Goal: Find specific page/section: Find specific page/section

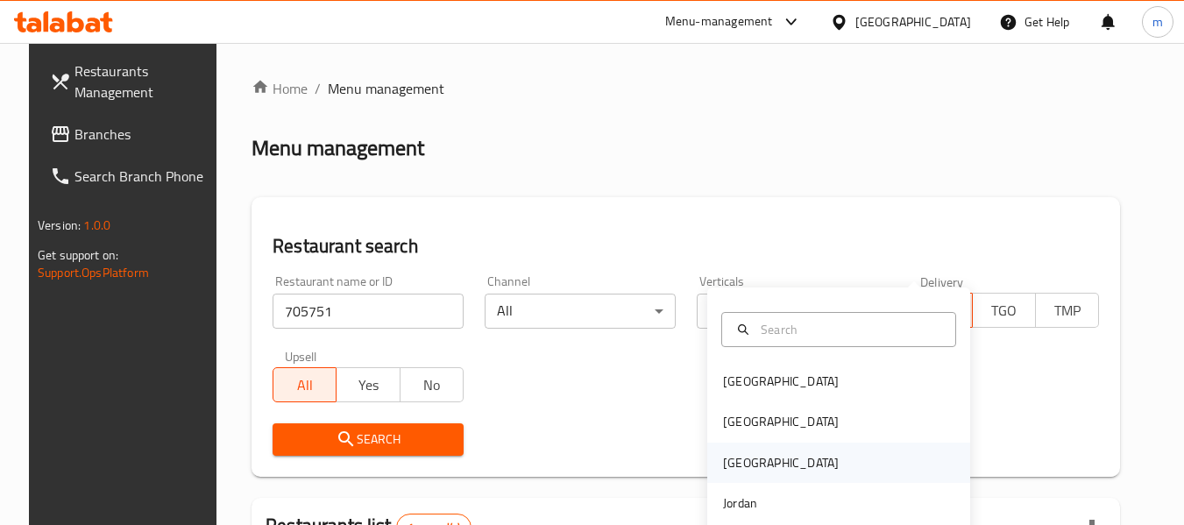
scroll to position [242, 0]
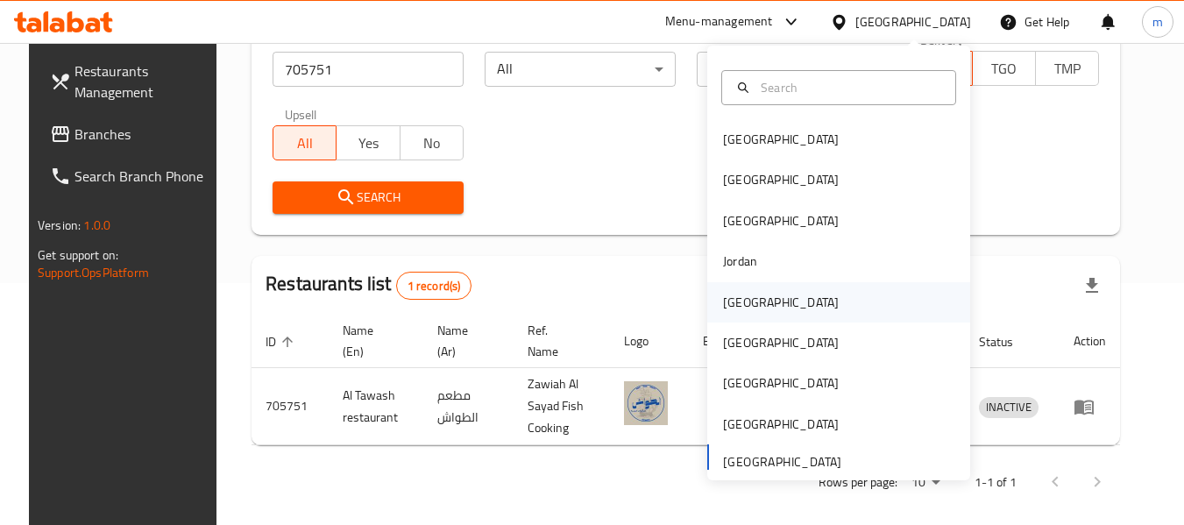
click at [733, 307] on div "Kuwait" at bounding box center [781, 302] width 116 height 19
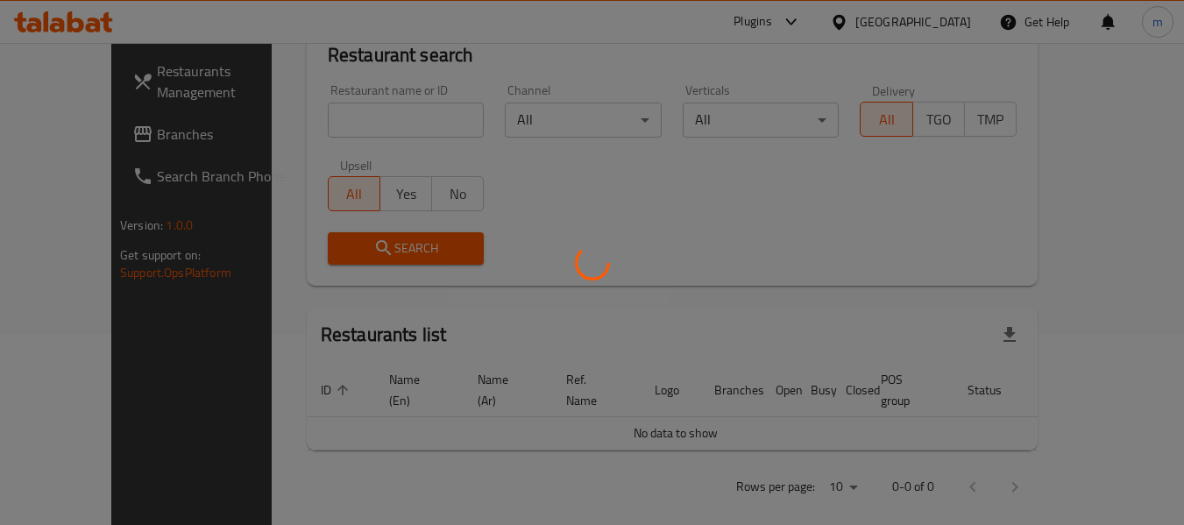
scroll to position [242, 0]
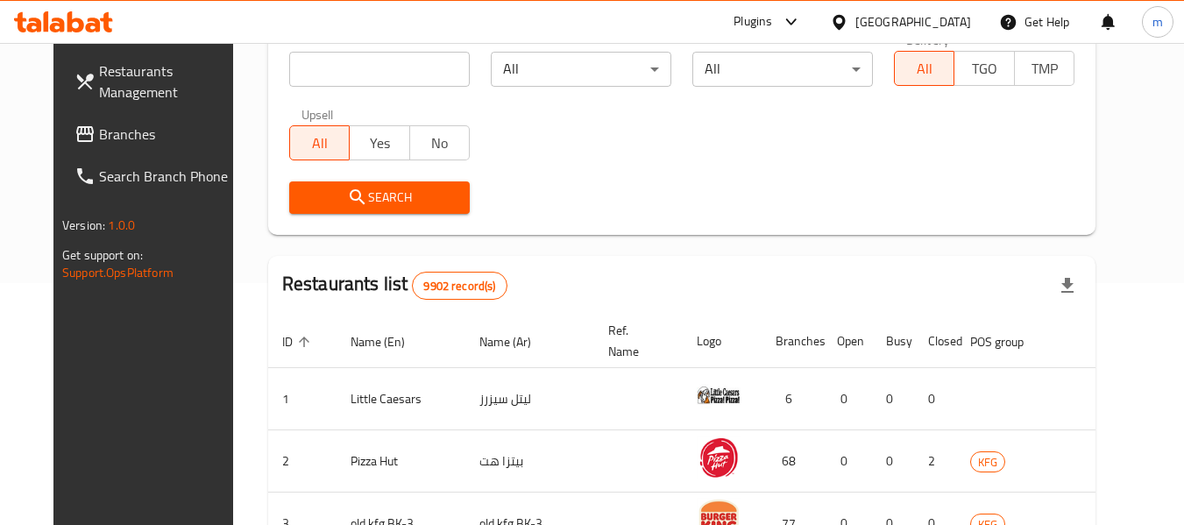
click at [99, 133] on span "Branches" at bounding box center [168, 134] width 138 height 21
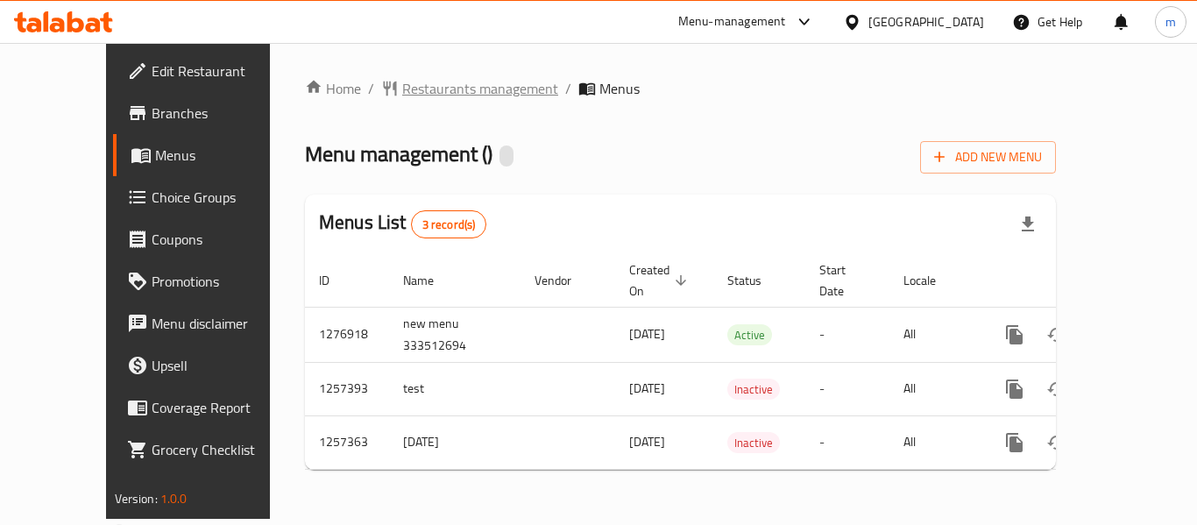
click at [402, 92] on span "Restaurants management" at bounding box center [480, 88] width 156 height 21
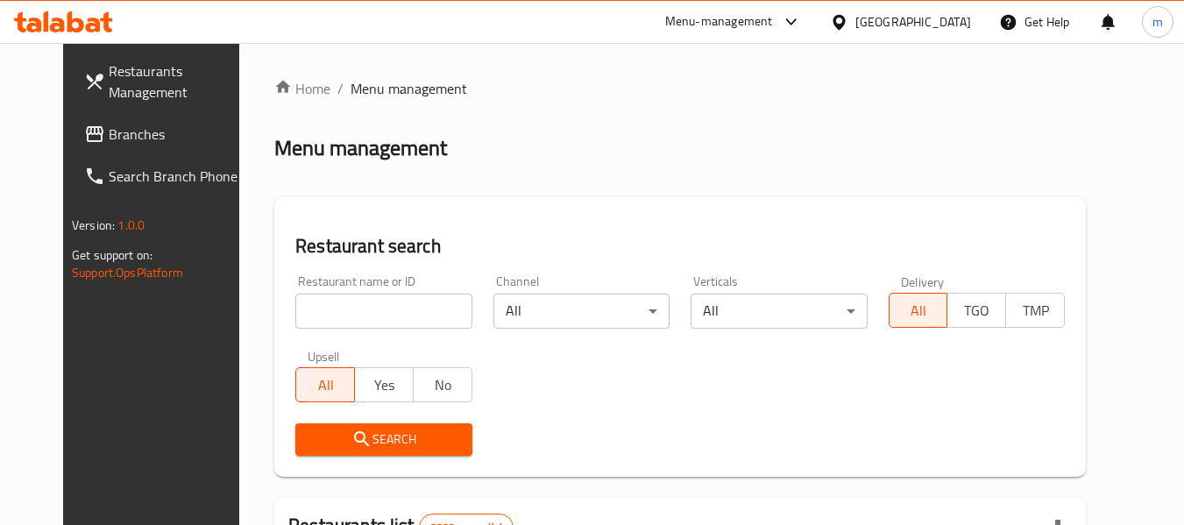
click at [384, 305] on input "search" at bounding box center [383, 311] width 176 height 35
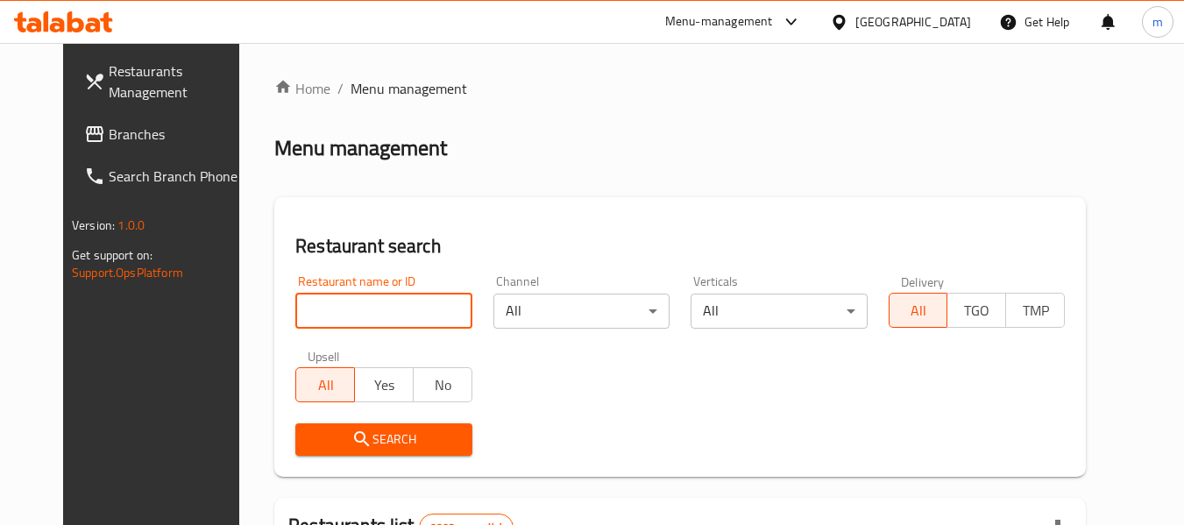
paste input "683403"
type input "683403"
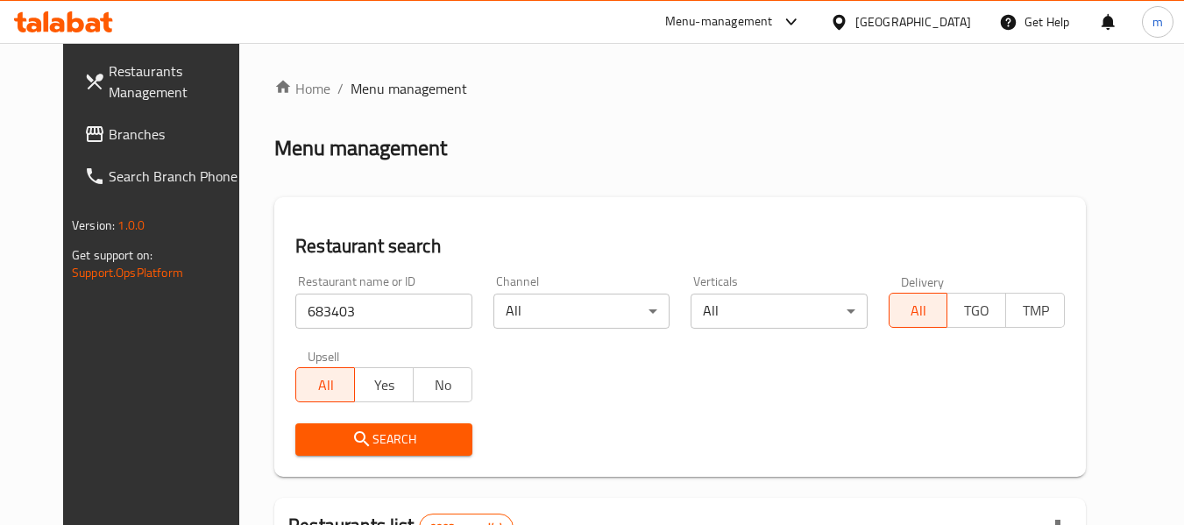
click at [349, 431] on span "Search" at bounding box center [383, 440] width 148 height 22
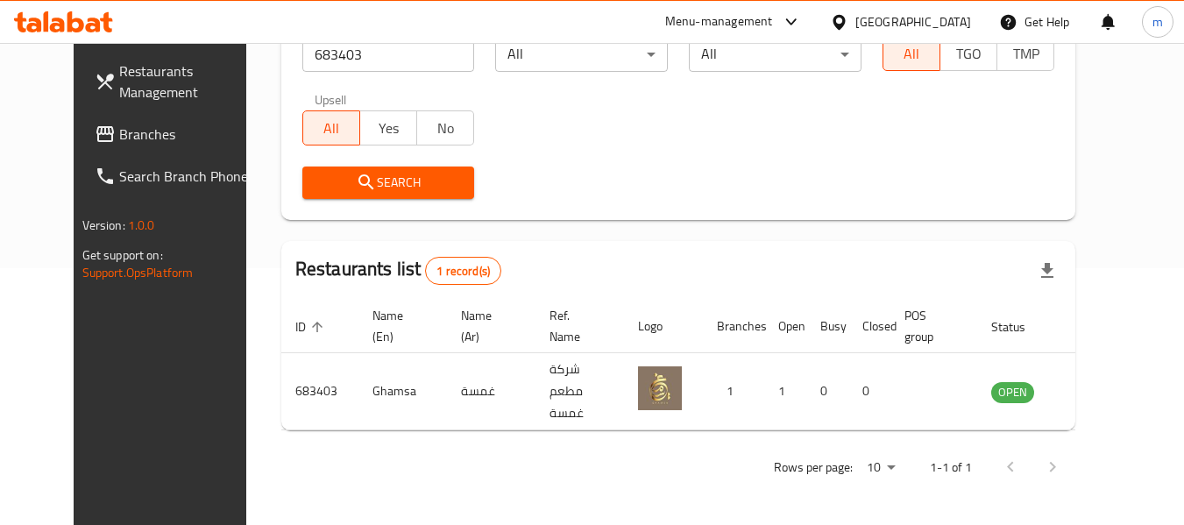
scroll to position [242, 0]
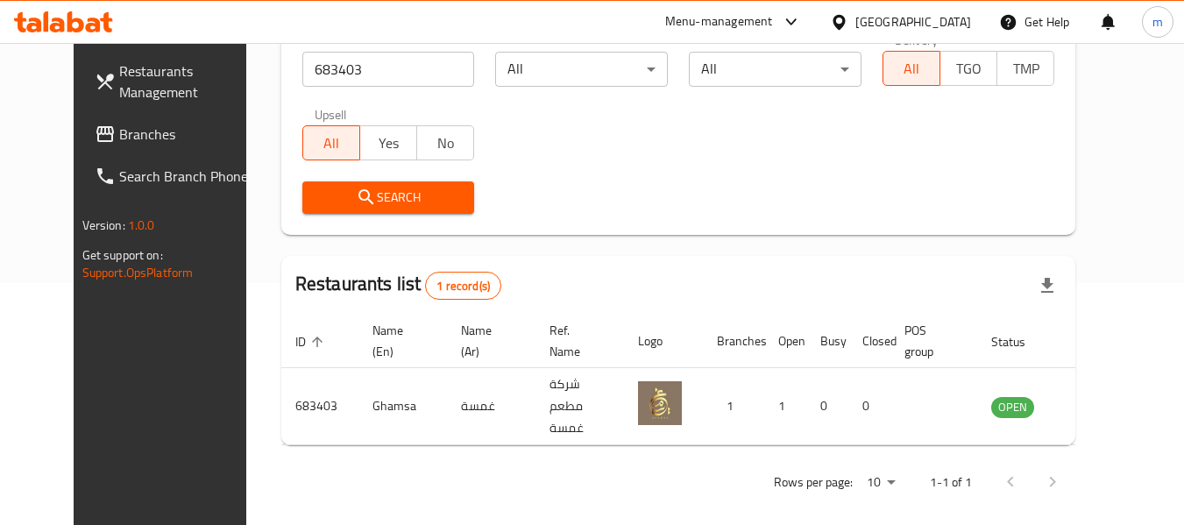
click at [855, 24] on div at bounding box center [842, 21] width 25 height 19
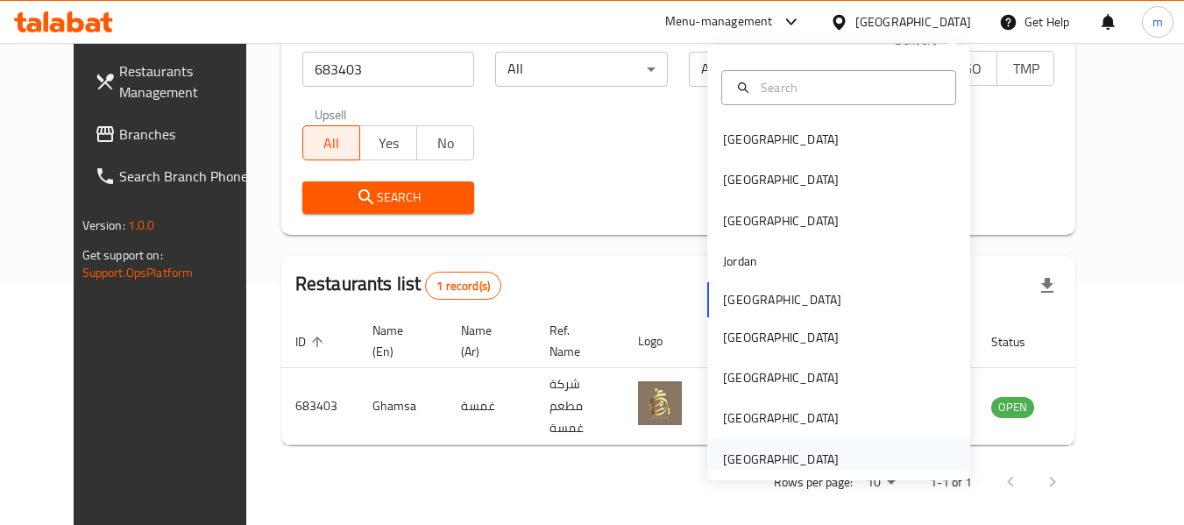
click at [794, 463] on div "[GEOGRAPHIC_DATA]" at bounding box center [781, 459] width 116 height 19
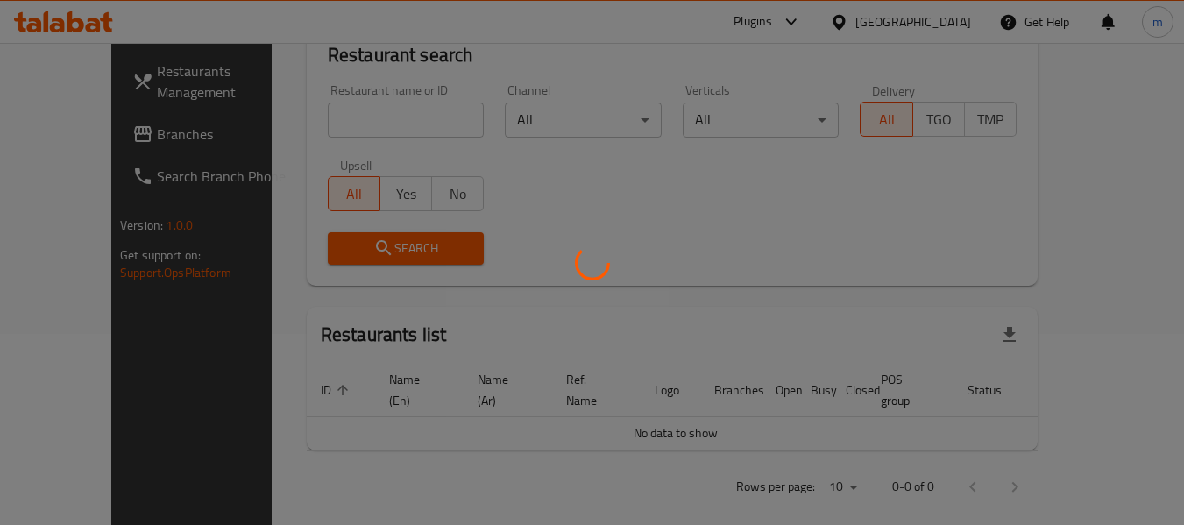
scroll to position [242, 0]
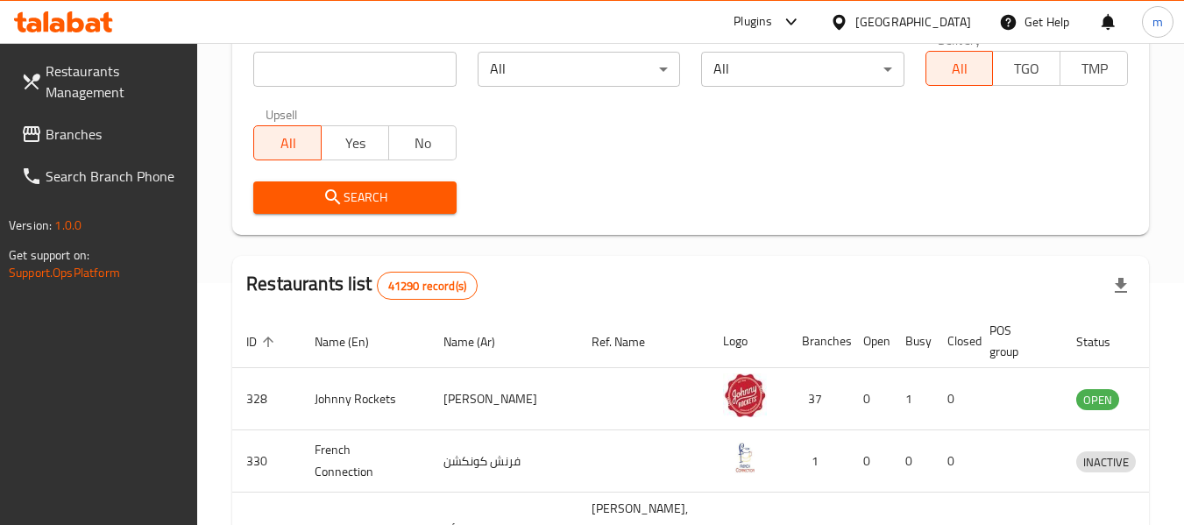
drag, startPoint x: 53, startPoint y: 124, endPoint x: 4, endPoint y: 138, distance: 50.2
click at [53, 124] on span "Branches" at bounding box center [115, 134] width 138 height 21
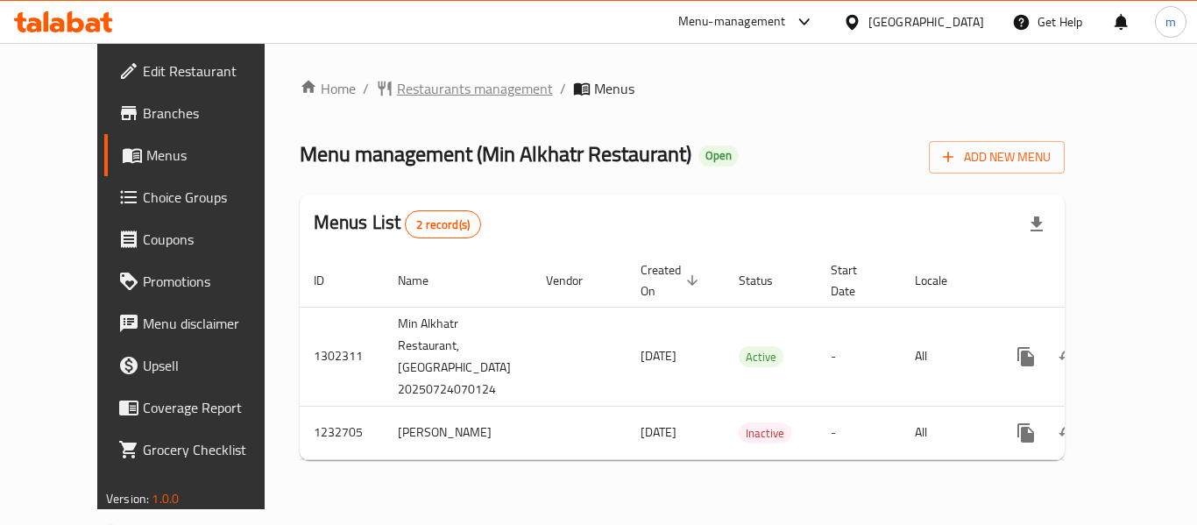
click at [404, 82] on span "Restaurants management" at bounding box center [475, 88] width 156 height 21
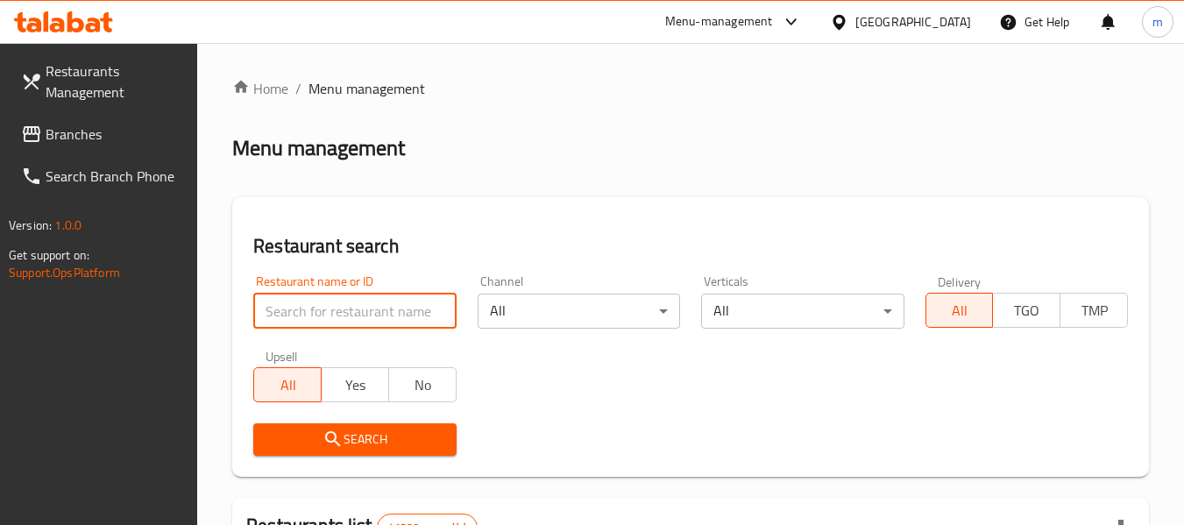
click at [365, 316] on input "search" at bounding box center [354, 311] width 202 height 35
paste input "677879"
type input "677879"
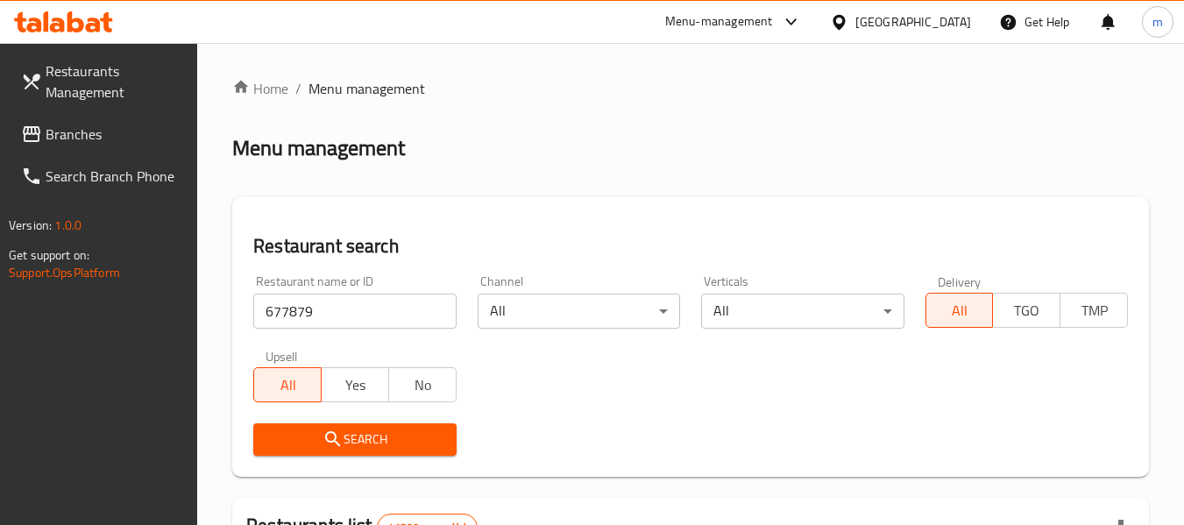
click at [373, 435] on span "Search" at bounding box center [354, 440] width 174 height 22
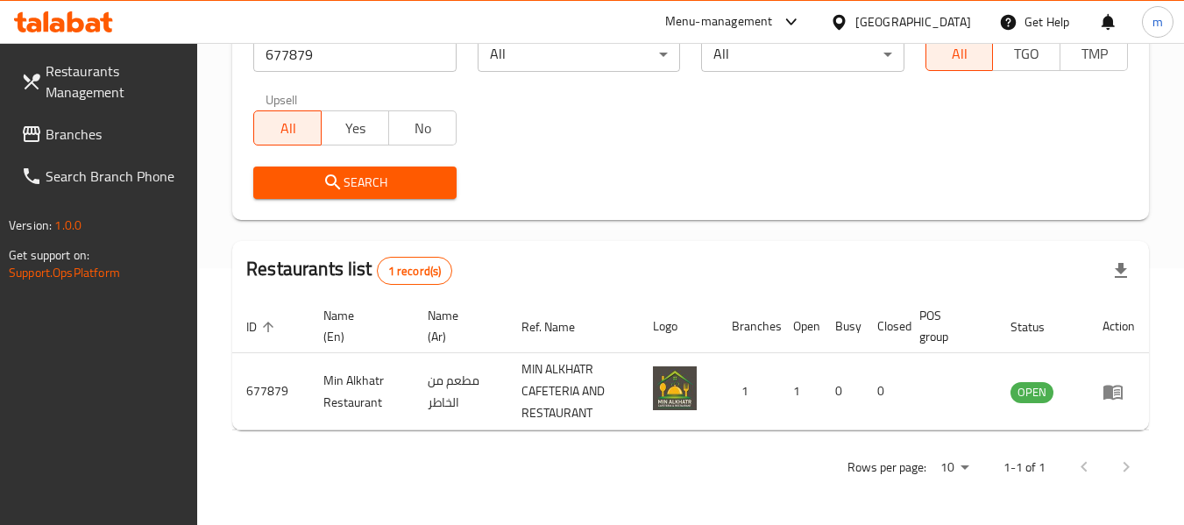
scroll to position [257, 0]
click at [102, 138] on span "Branches" at bounding box center [115, 134] width 138 height 21
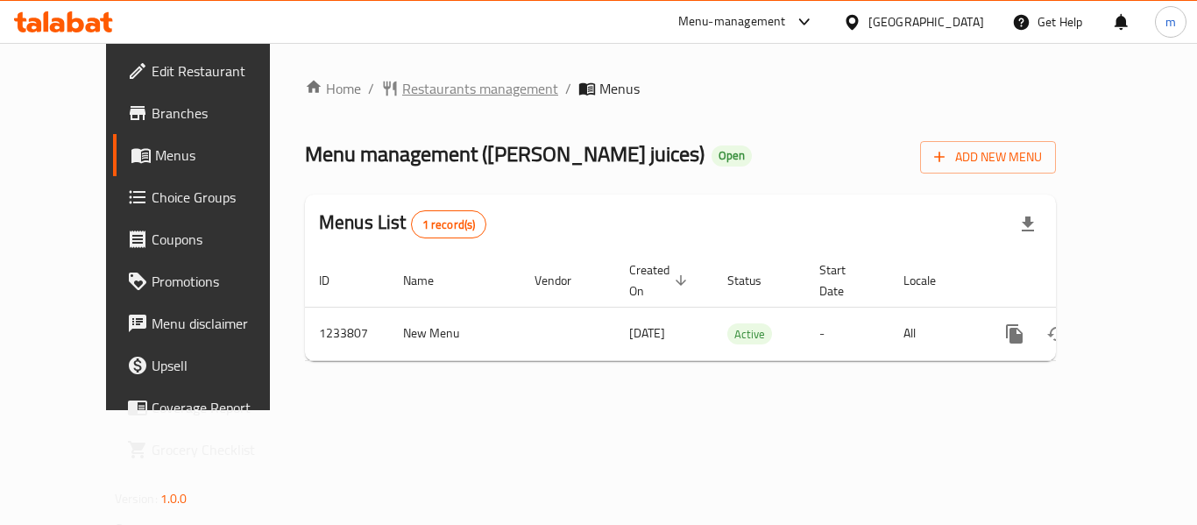
click at [410, 89] on span "Restaurants management" at bounding box center [480, 88] width 156 height 21
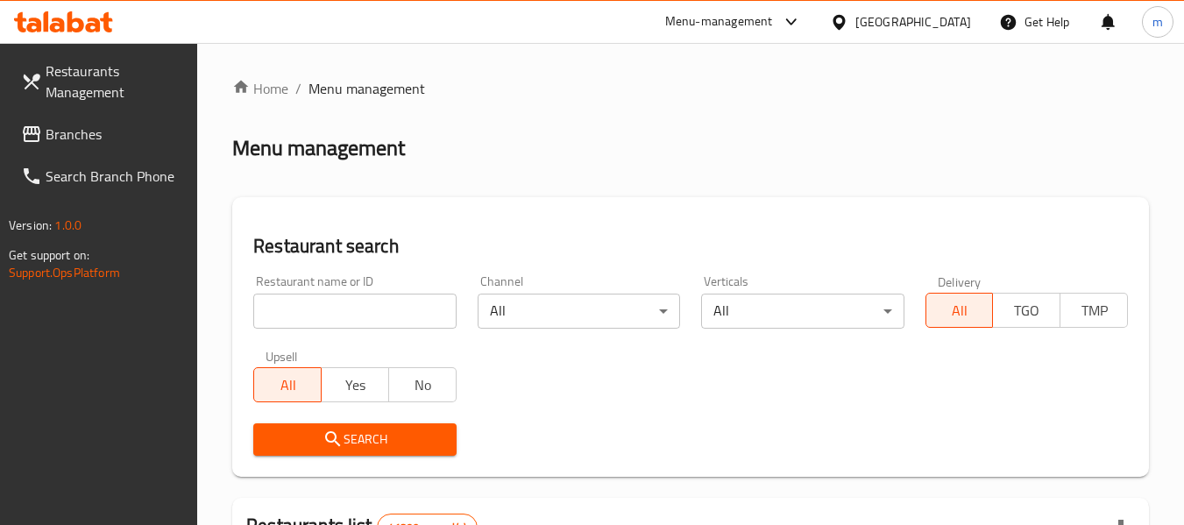
click at [368, 295] on input "search" at bounding box center [354, 311] width 202 height 35
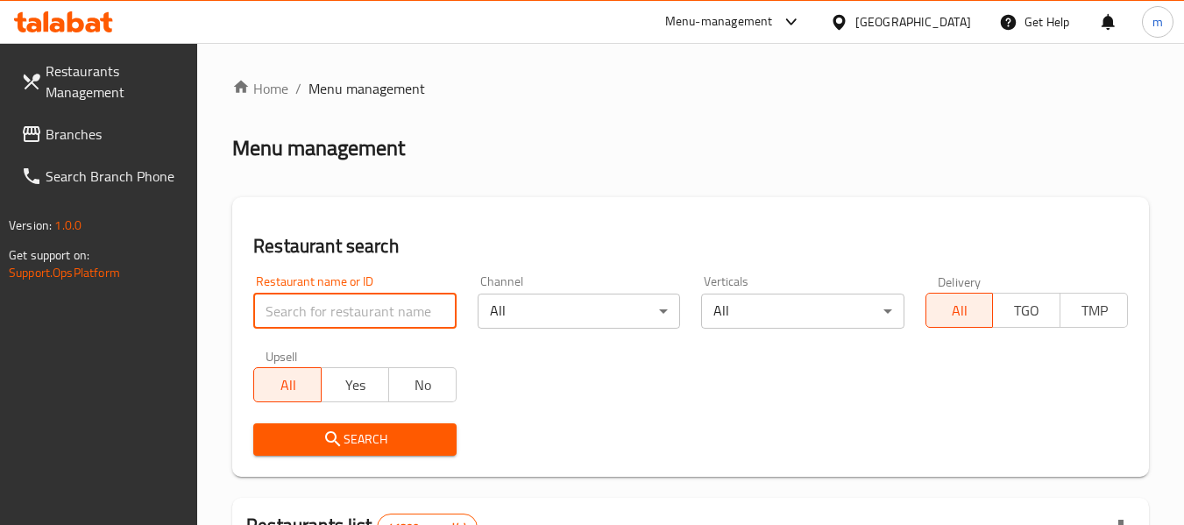
paste input "677869"
type input "677869"
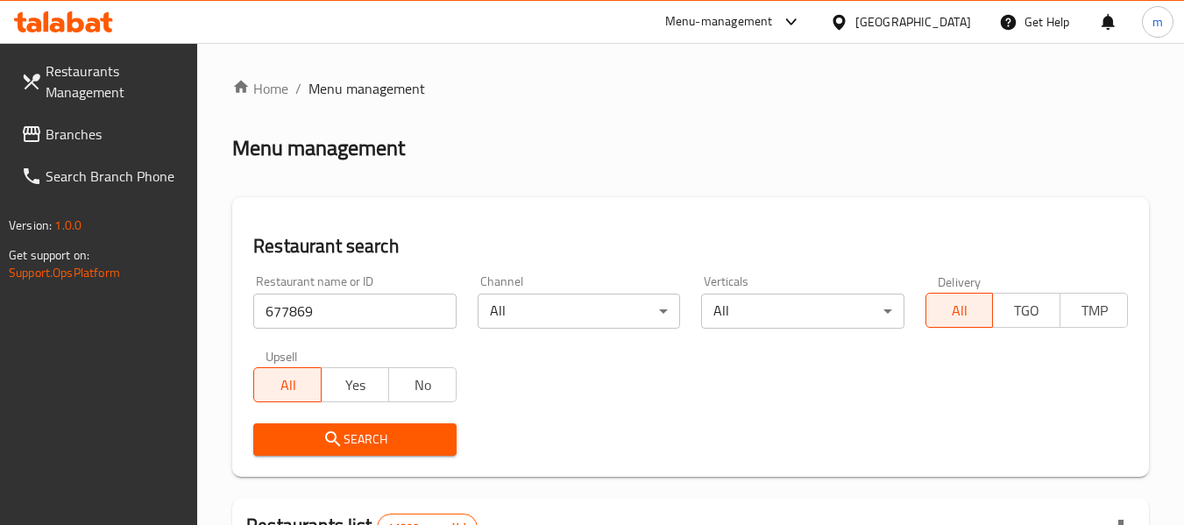
click at [395, 437] on span "Search" at bounding box center [354, 440] width 174 height 22
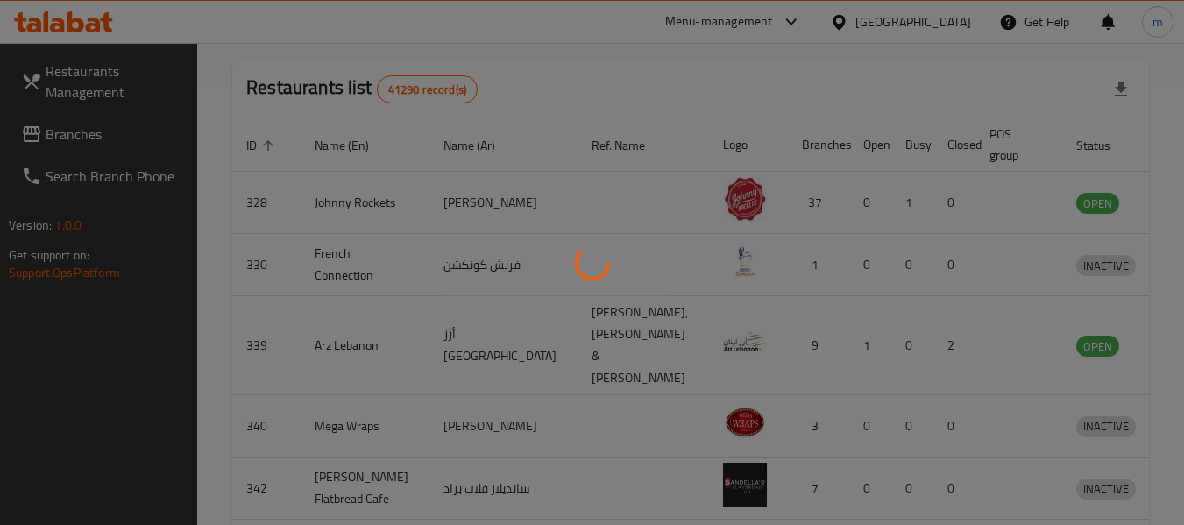
scroll to position [242, 0]
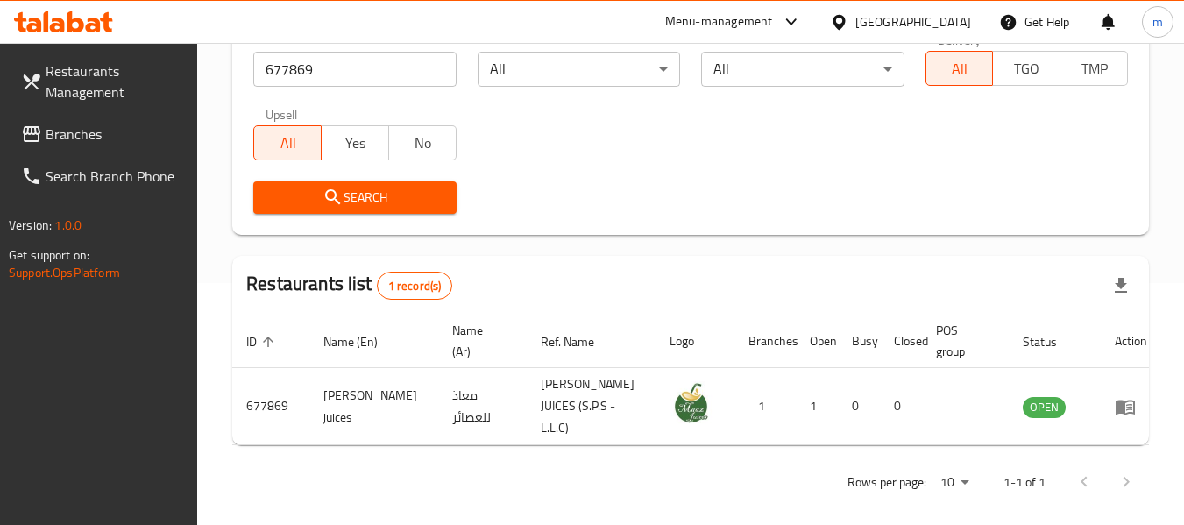
click at [98, 124] on span "Branches" at bounding box center [115, 134] width 138 height 21
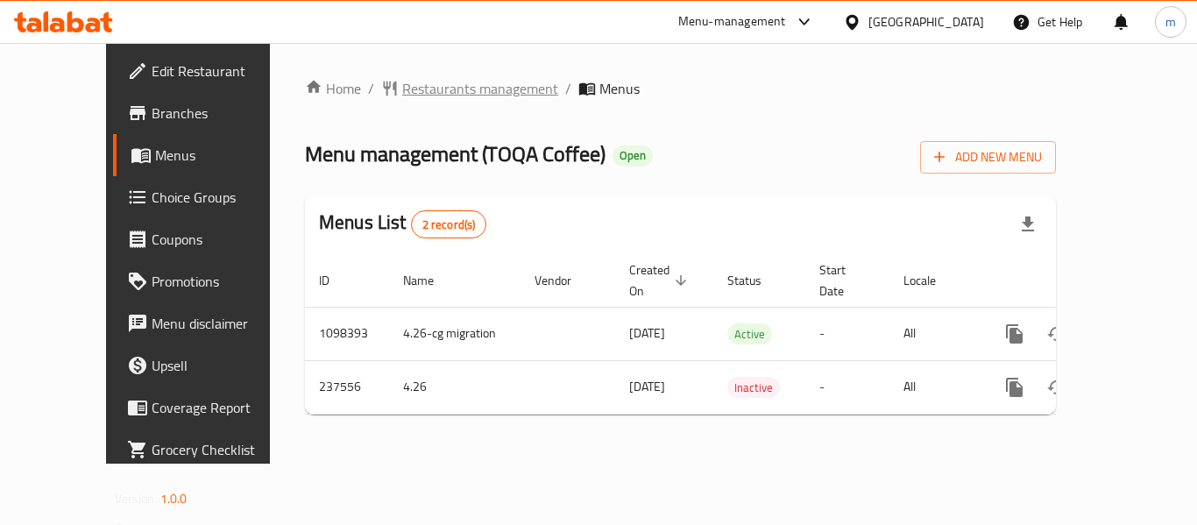
click at [440, 91] on span "Restaurants management" at bounding box center [480, 88] width 156 height 21
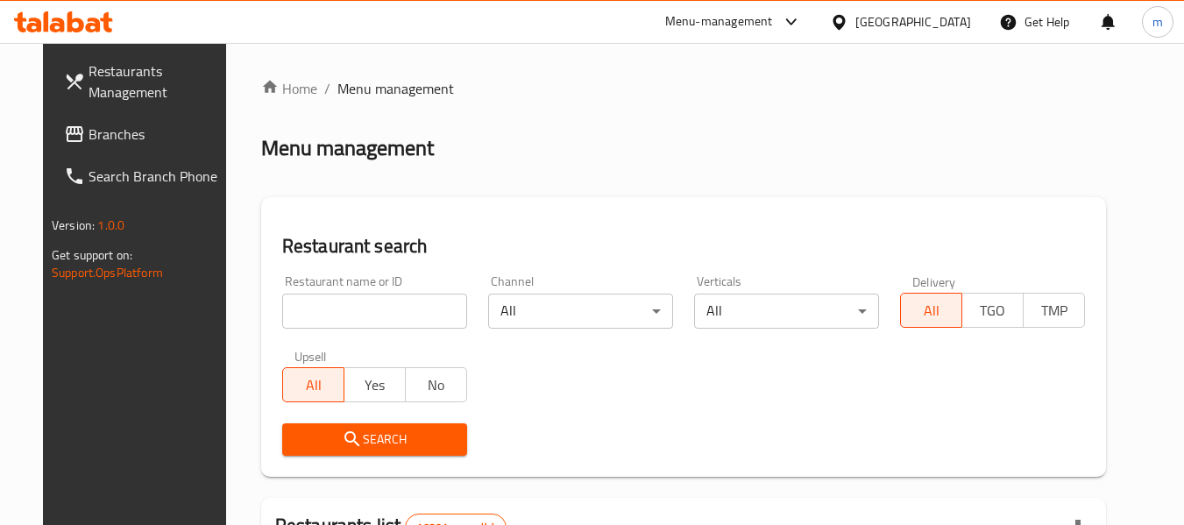
click at [401, 303] on input "search" at bounding box center [374, 311] width 185 height 35
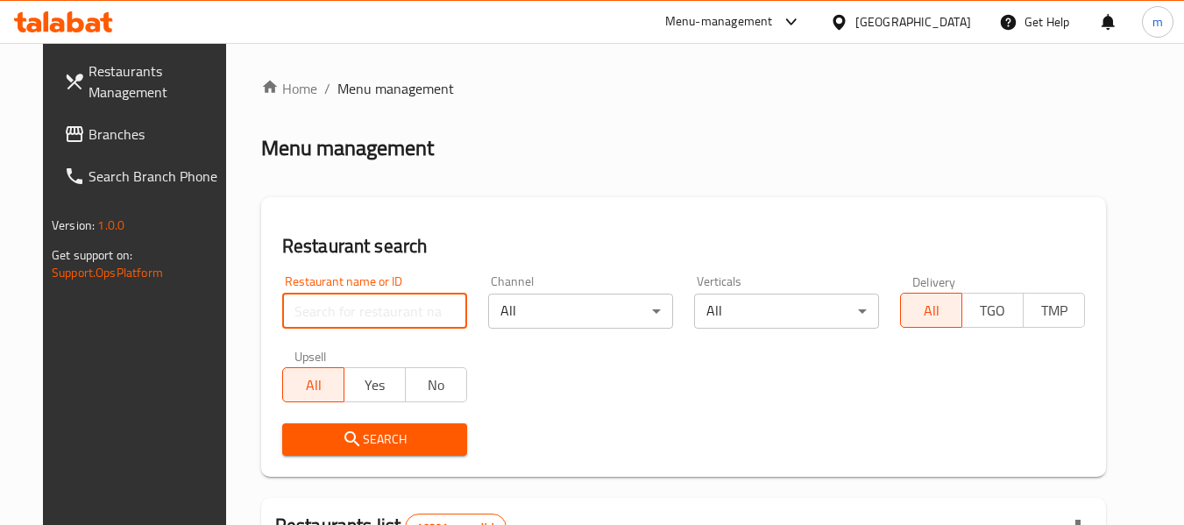
paste input "626805"
type input "626805"
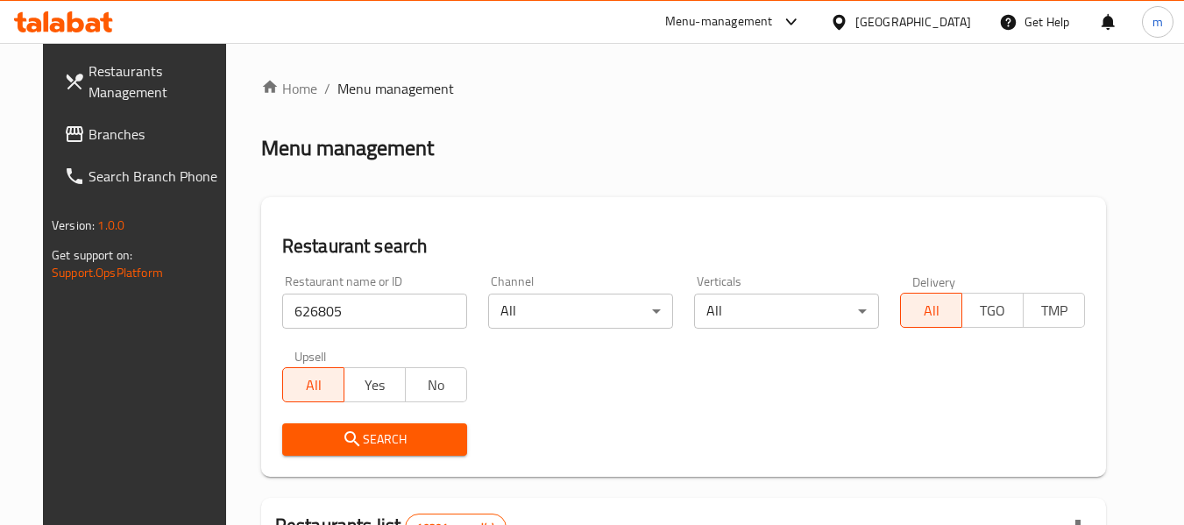
click at [365, 432] on span "Search" at bounding box center [374, 440] width 157 height 22
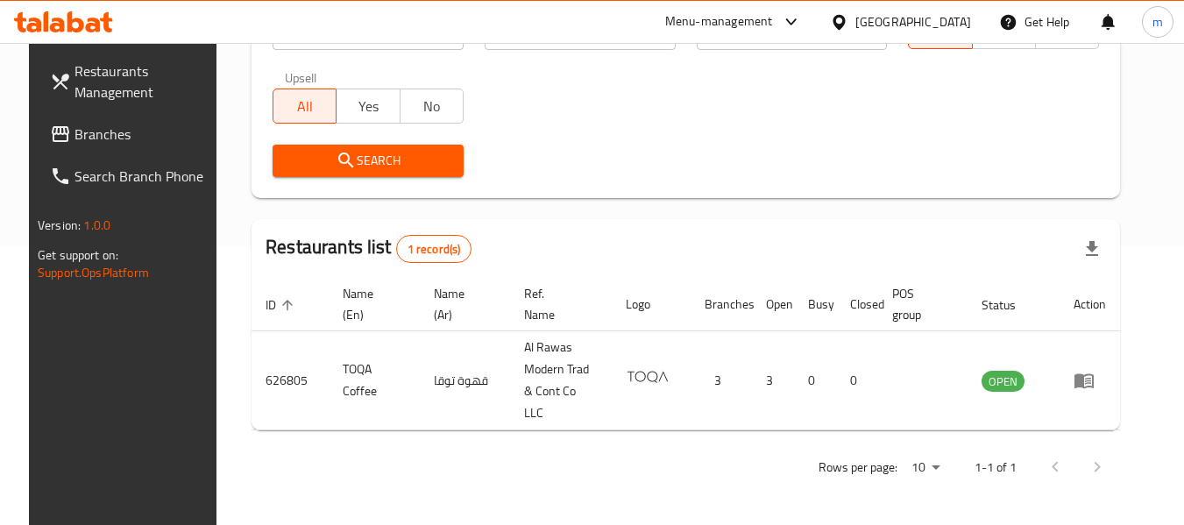
scroll to position [242, 0]
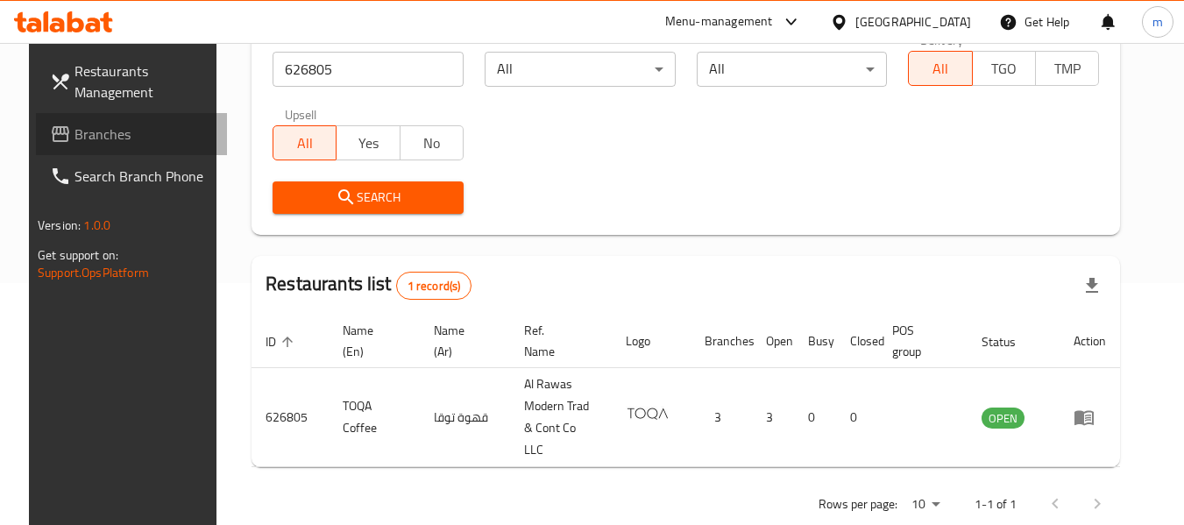
click at [117, 129] on span "Branches" at bounding box center [143, 134] width 138 height 21
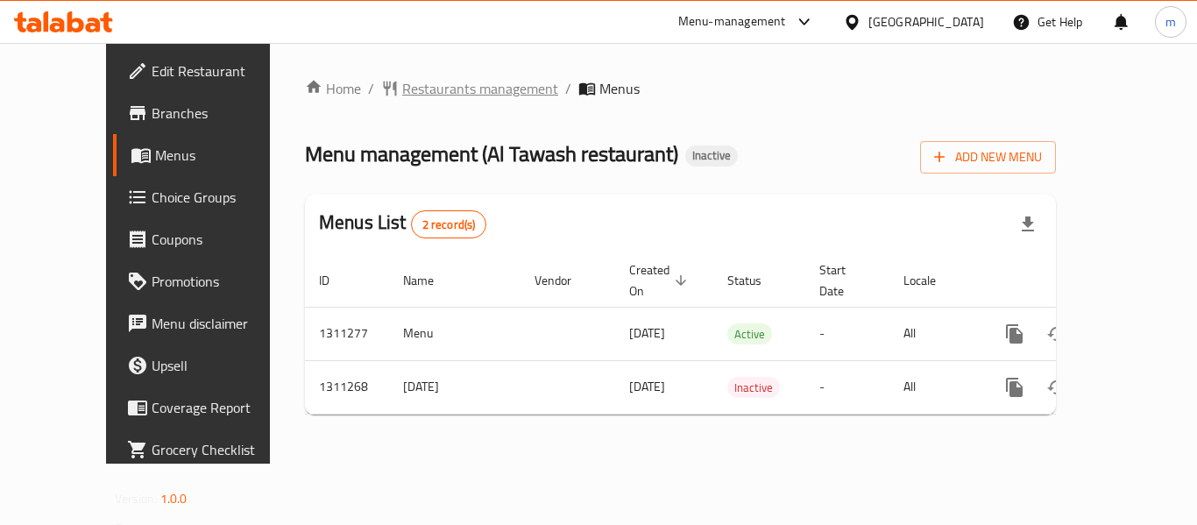
click at [413, 87] on span "Restaurants management" at bounding box center [480, 88] width 156 height 21
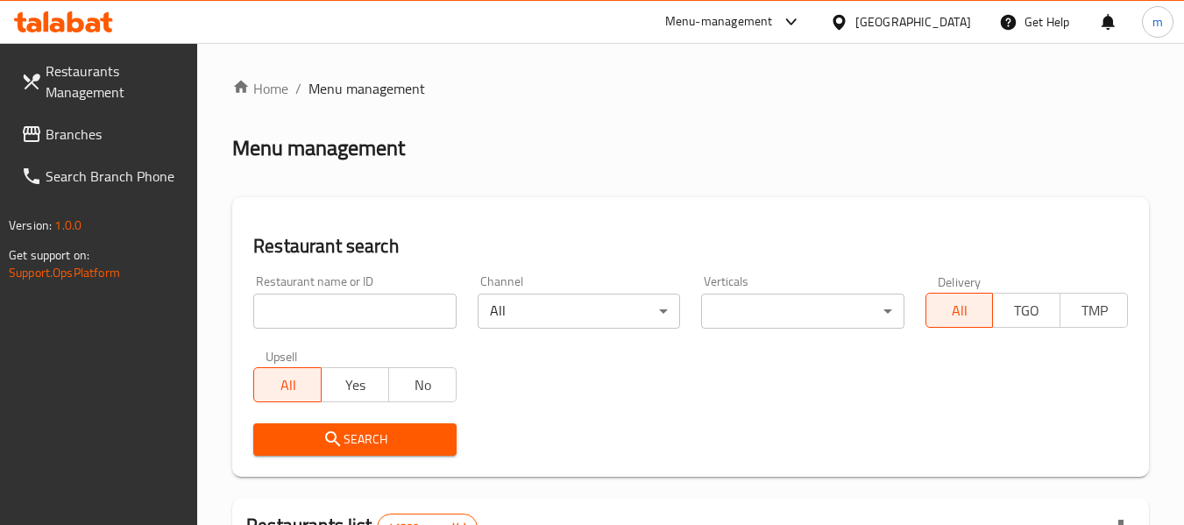
click at [348, 315] on input "search" at bounding box center [354, 311] width 202 height 35
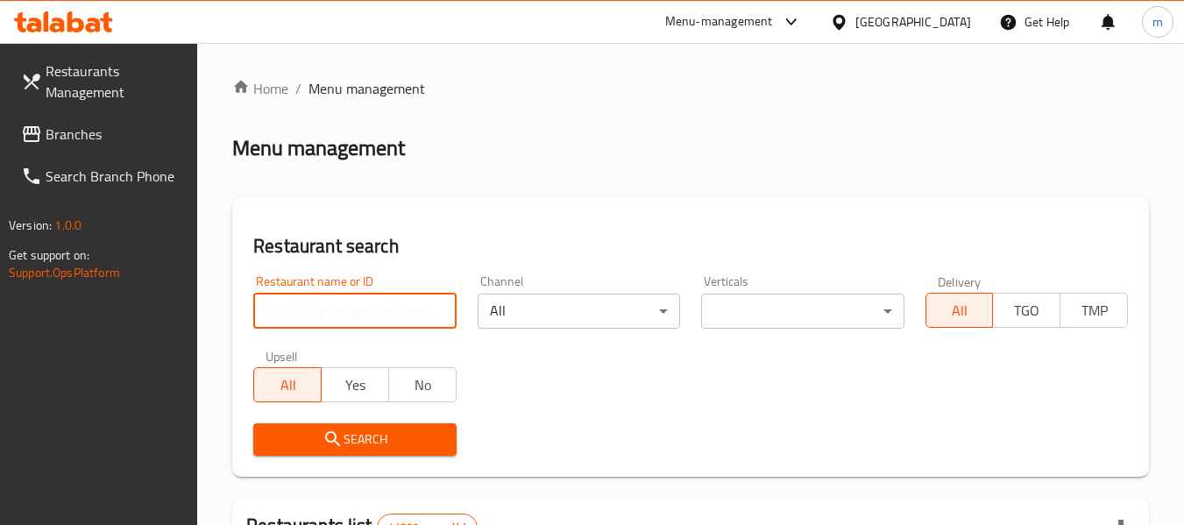
paste input "705751"
type input "705751"
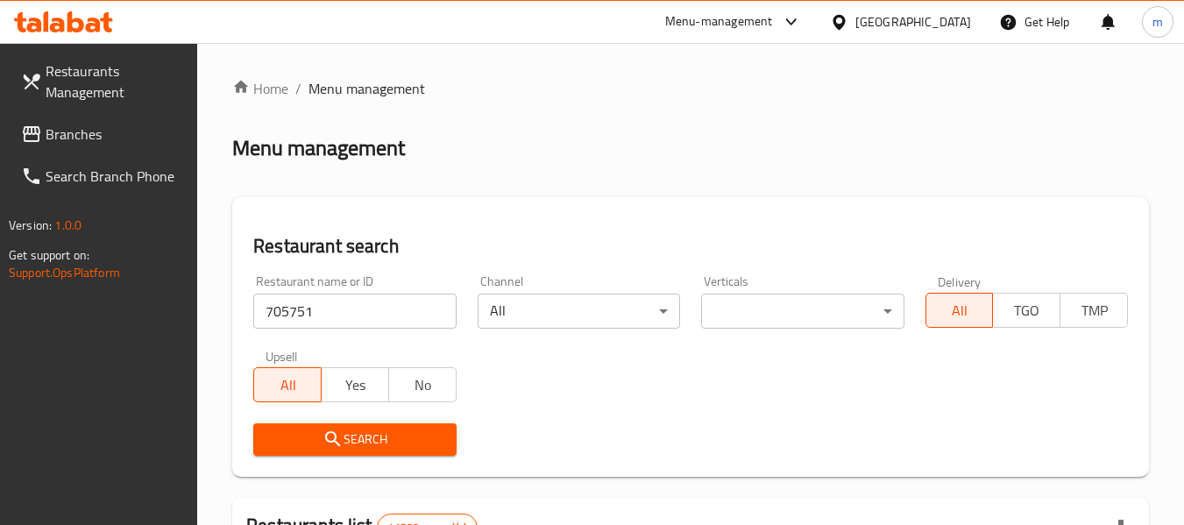
click at [363, 431] on span "Search" at bounding box center [354, 440] width 174 height 22
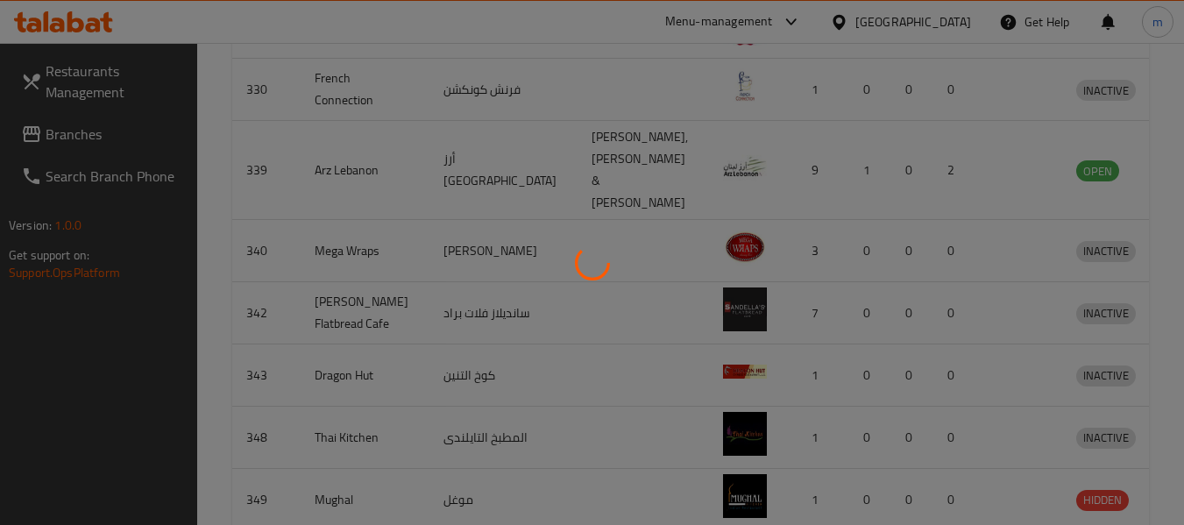
scroll to position [242, 0]
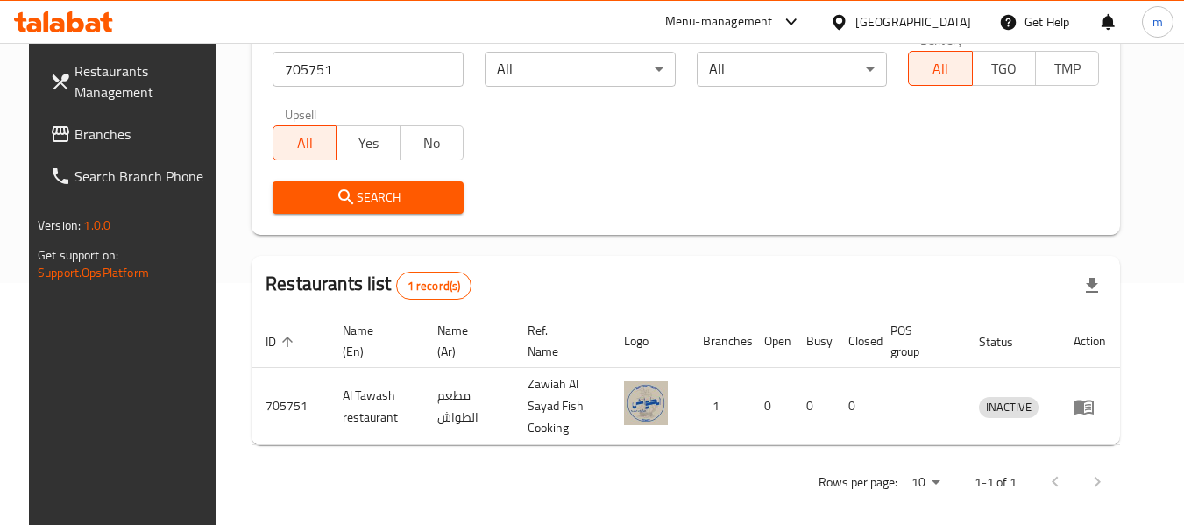
click at [923, 24] on div "[GEOGRAPHIC_DATA]" at bounding box center [913, 21] width 116 height 19
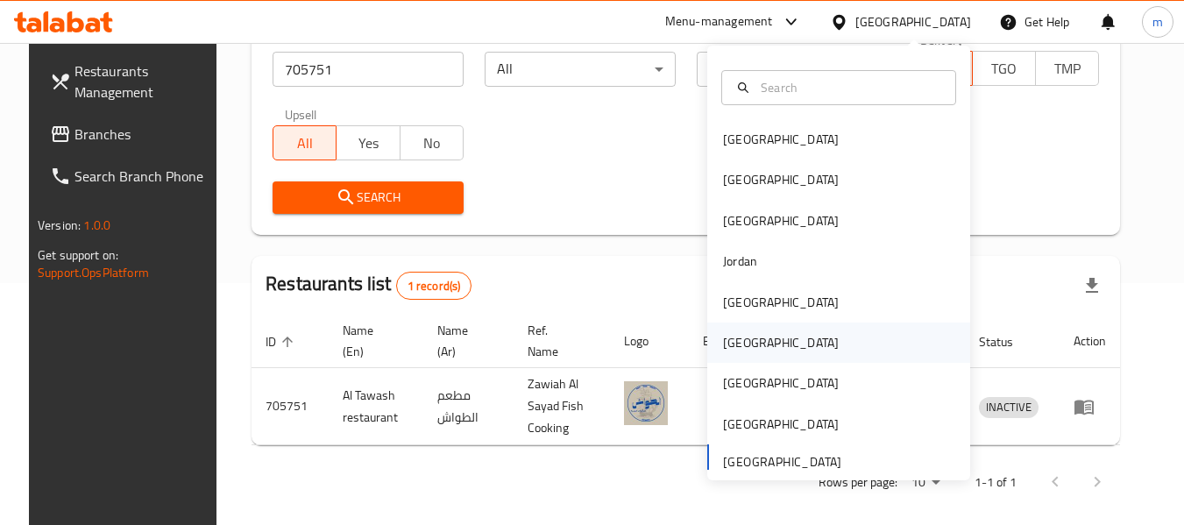
click at [750, 334] on div "Oman" at bounding box center [781, 343] width 144 height 40
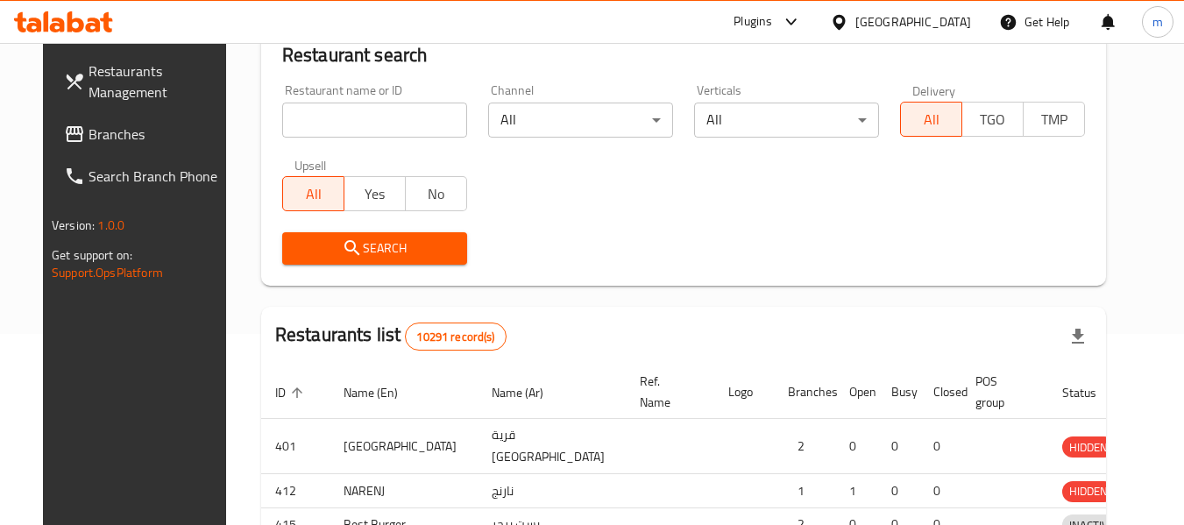
scroll to position [242, 0]
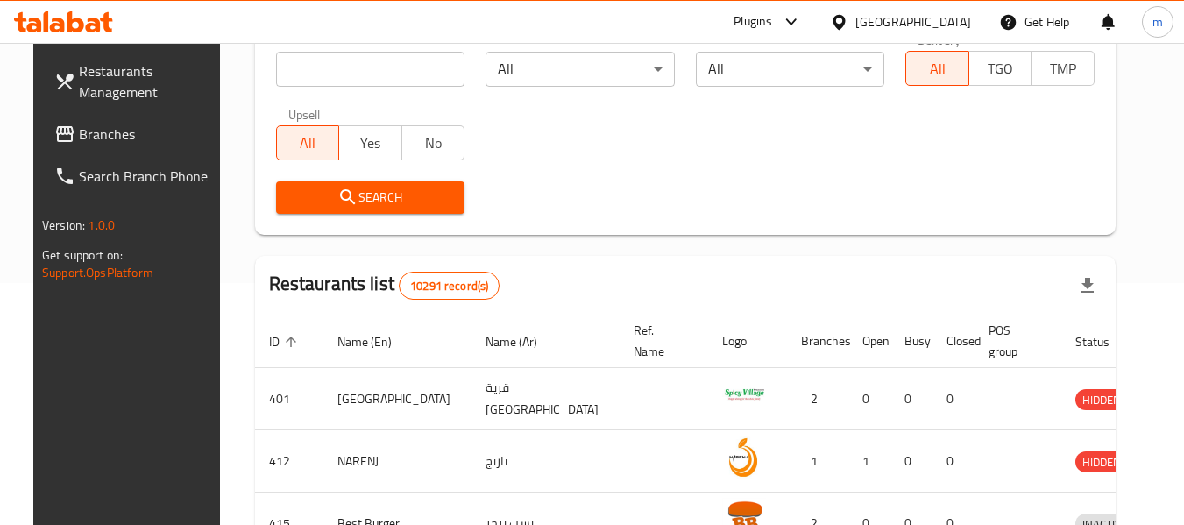
click at [103, 135] on span "Branches" at bounding box center [148, 134] width 138 height 21
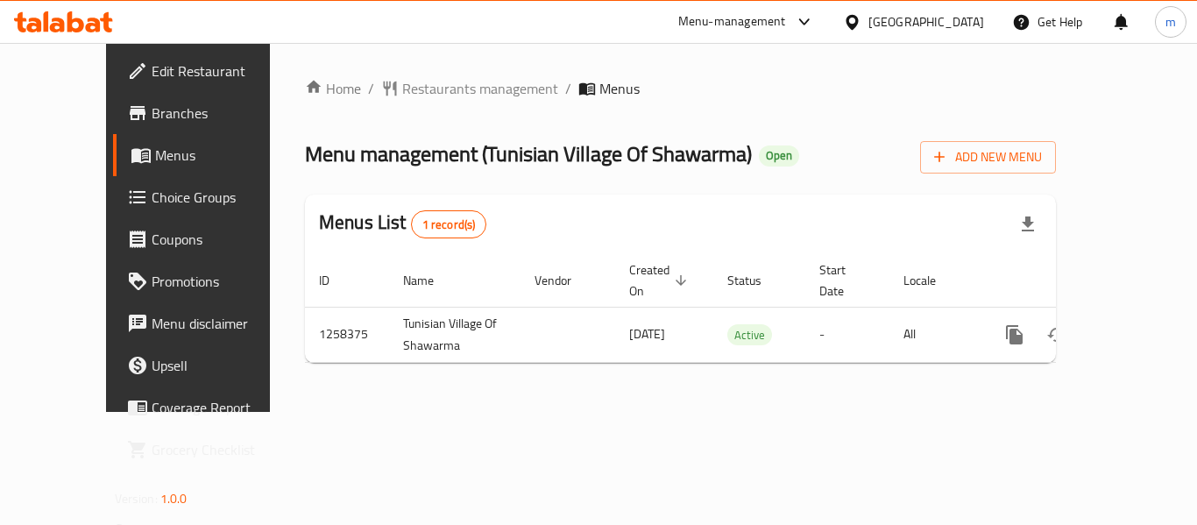
click at [416, 74] on div "Home / Restaurants management / Menus Menu management ( Tunisian Village Of Sha…" at bounding box center [680, 227] width 821 height 369
click at [415, 85] on span "Restaurants management" at bounding box center [480, 88] width 156 height 21
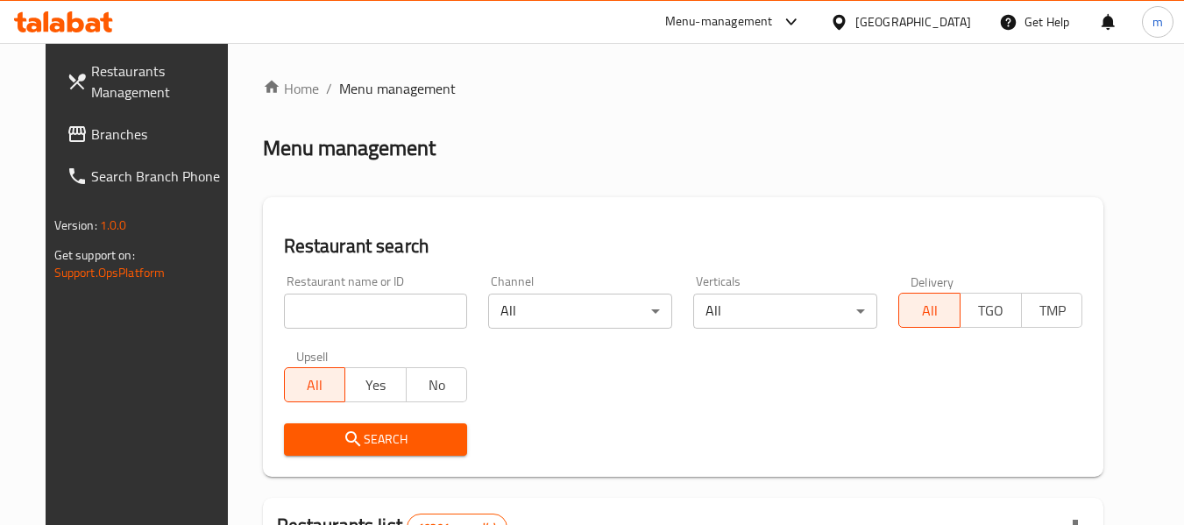
click at [359, 313] on input "search" at bounding box center [376, 311] width 184 height 35
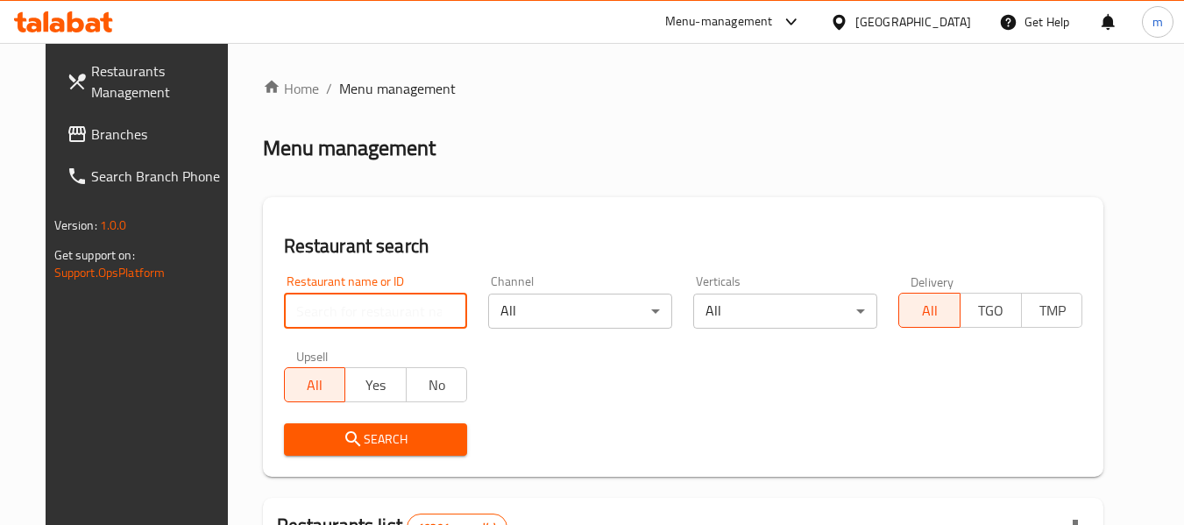
paste input "683965"
type input "683965"
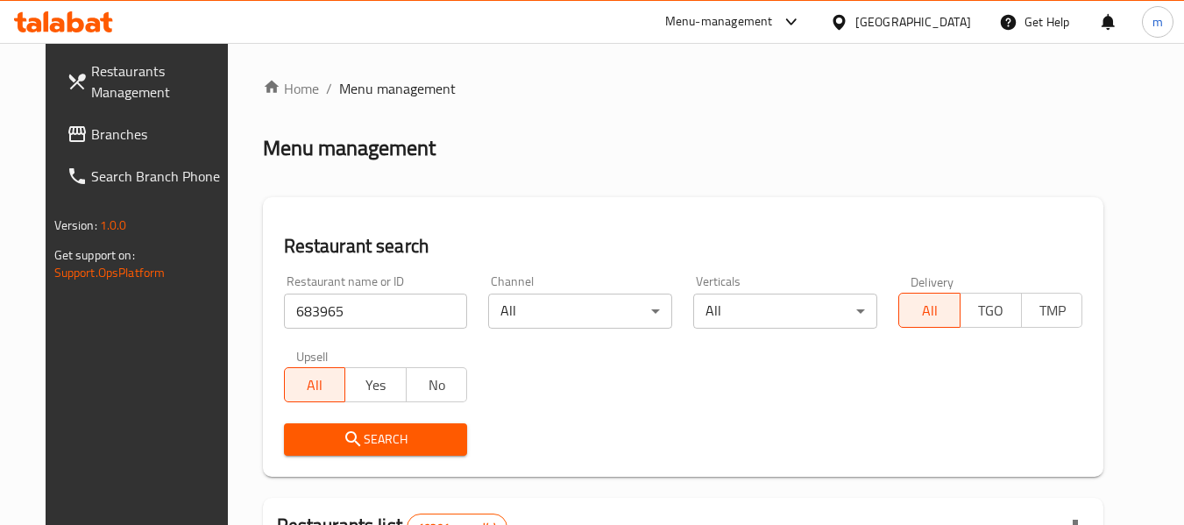
click at [343, 435] on icon "submit" at bounding box center [353, 439] width 21 height 21
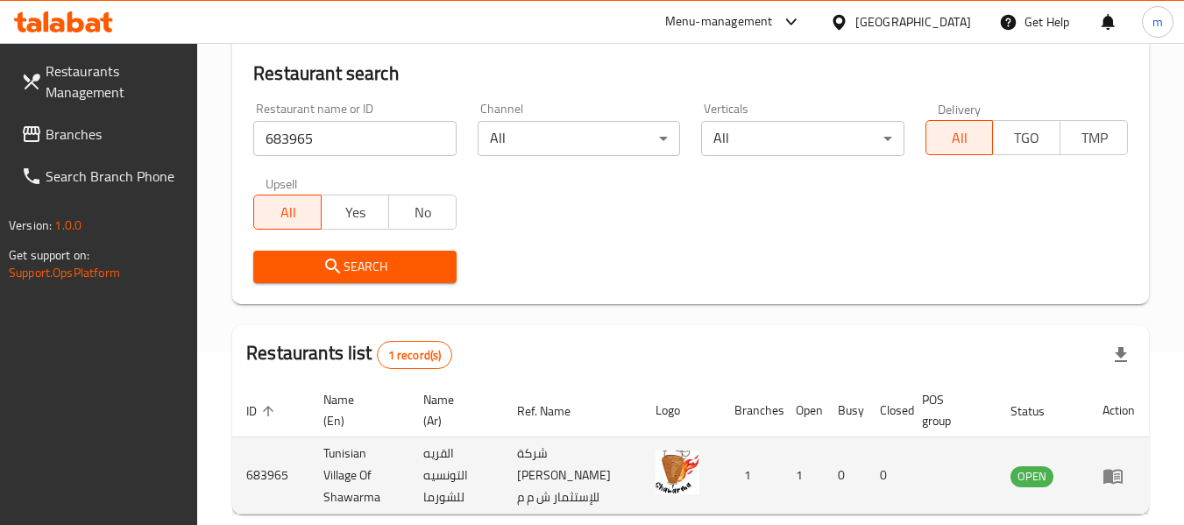
scroll to position [257, 0]
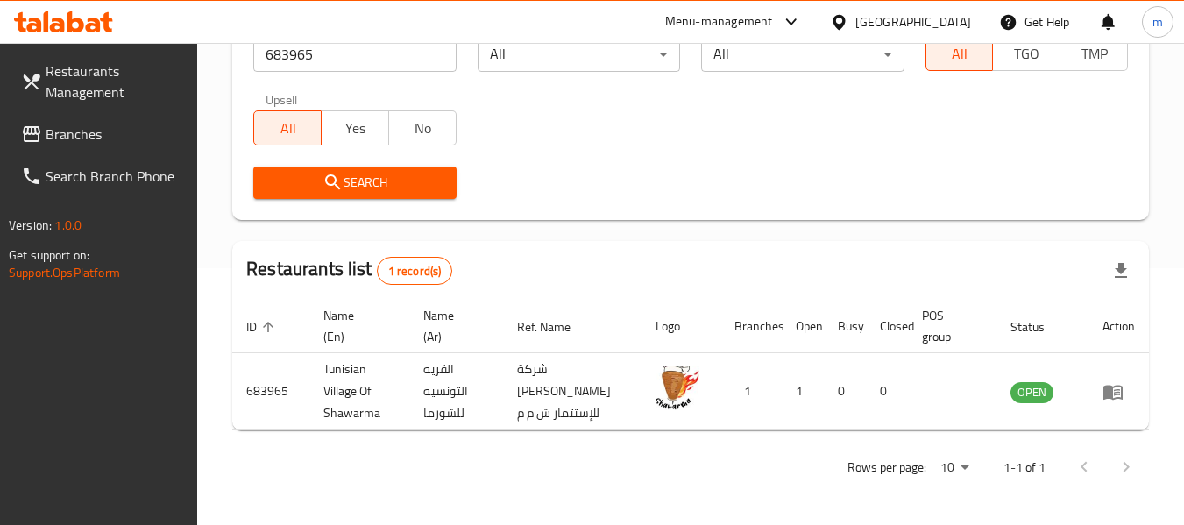
click at [949, 23] on div "Oman" at bounding box center [913, 21] width 116 height 19
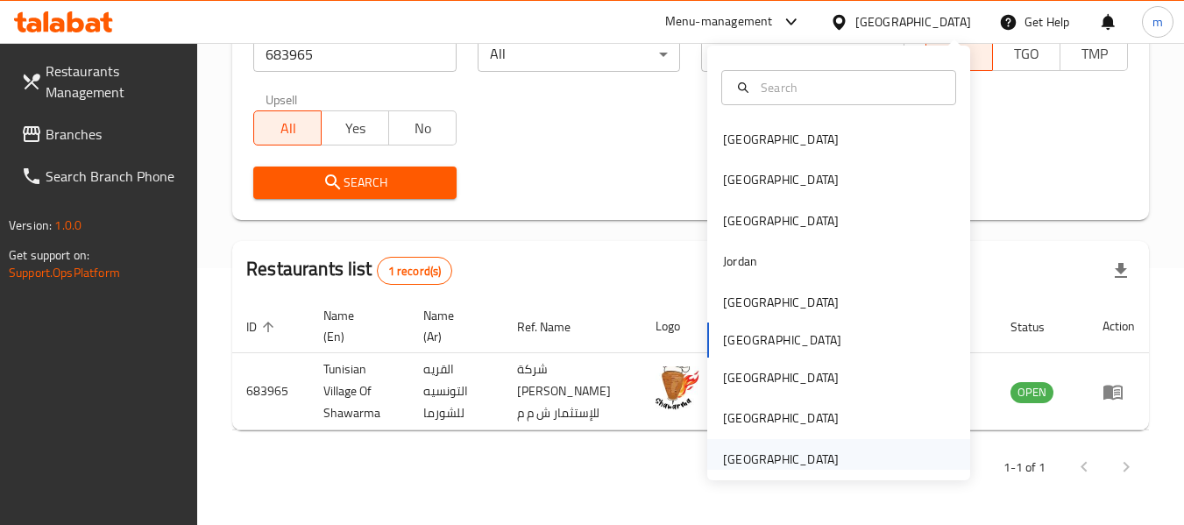
click at [787, 461] on div "[GEOGRAPHIC_DATA]" at bounding box center [781, 459] width 116 height 19
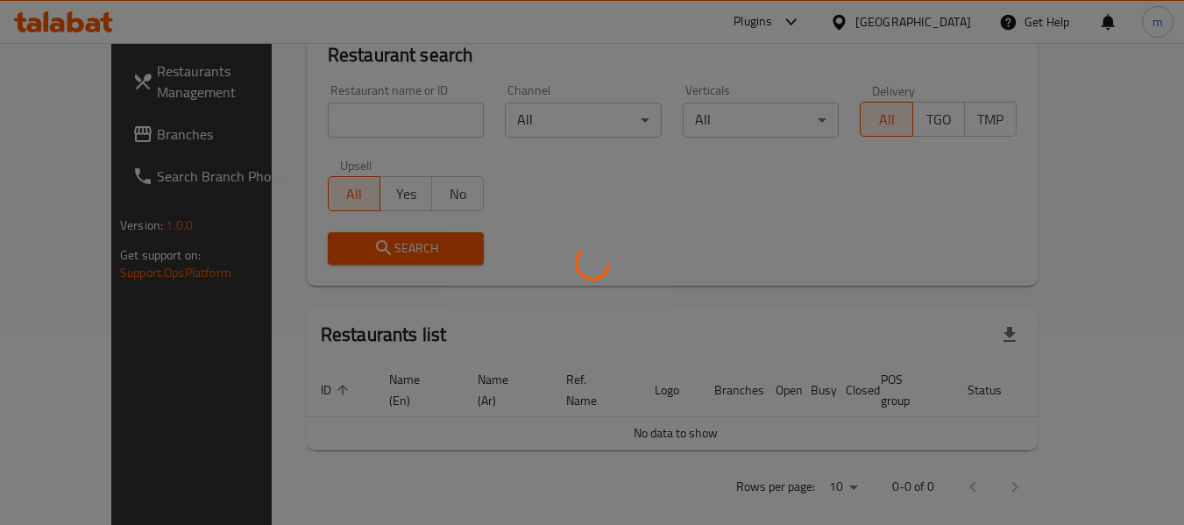
scroll to position [257, 0]
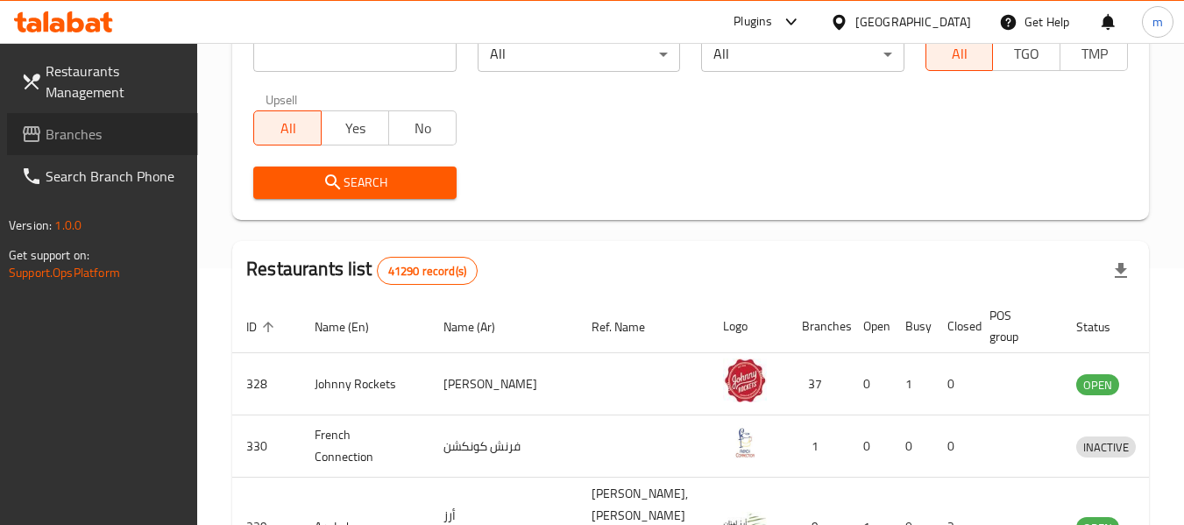
click at [99, 133] on span "Branches" at bounding box center [115, 134] width 138 height 21
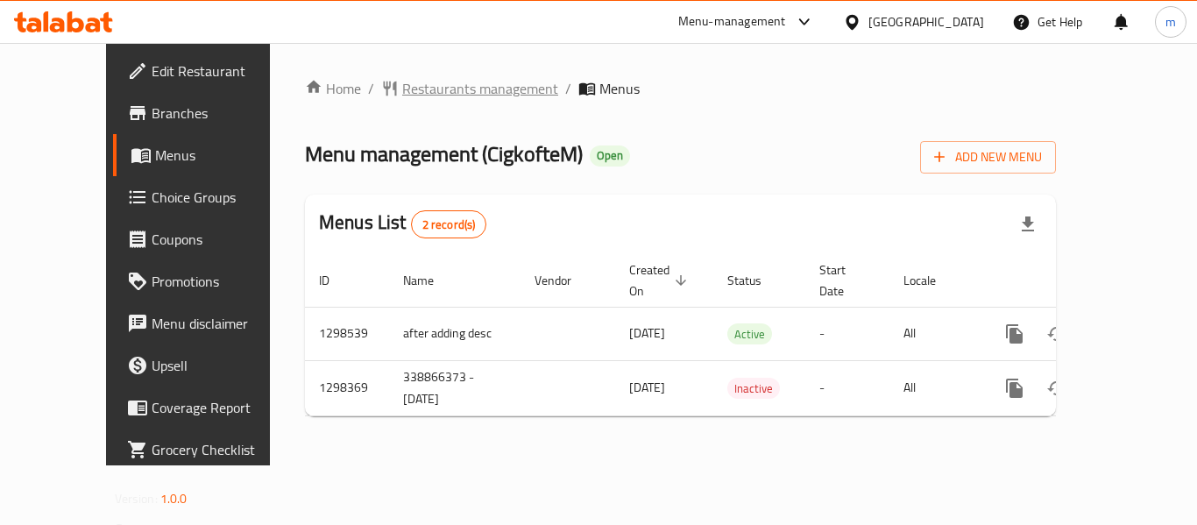
click at [415, 96] on span "Restaurants management" at bounding box center [480, 88] width 156 height 21
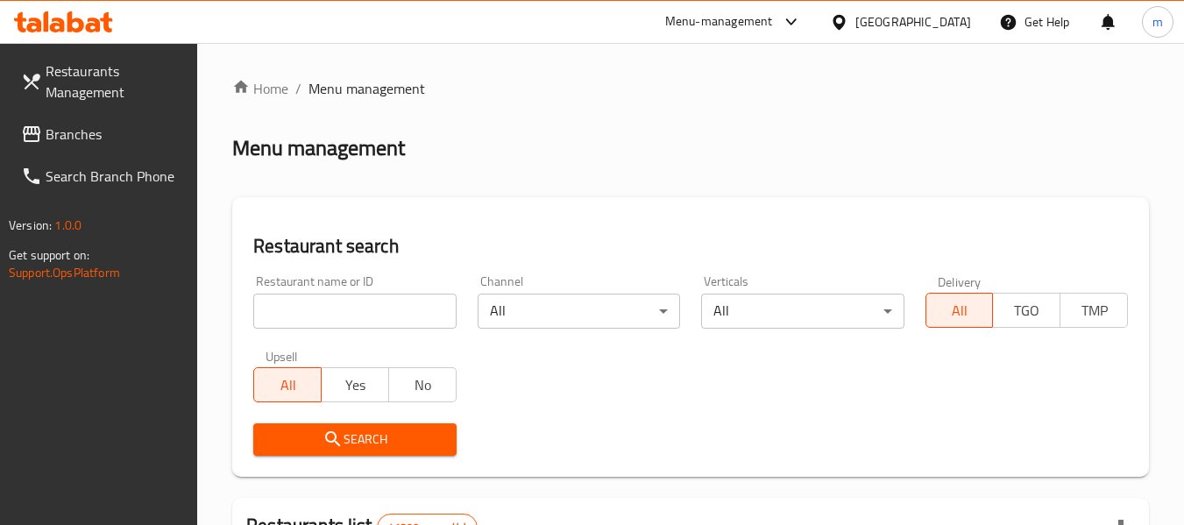
click at [379, 302] on input "search" at bounding box center [354, 311] width 202 height 35
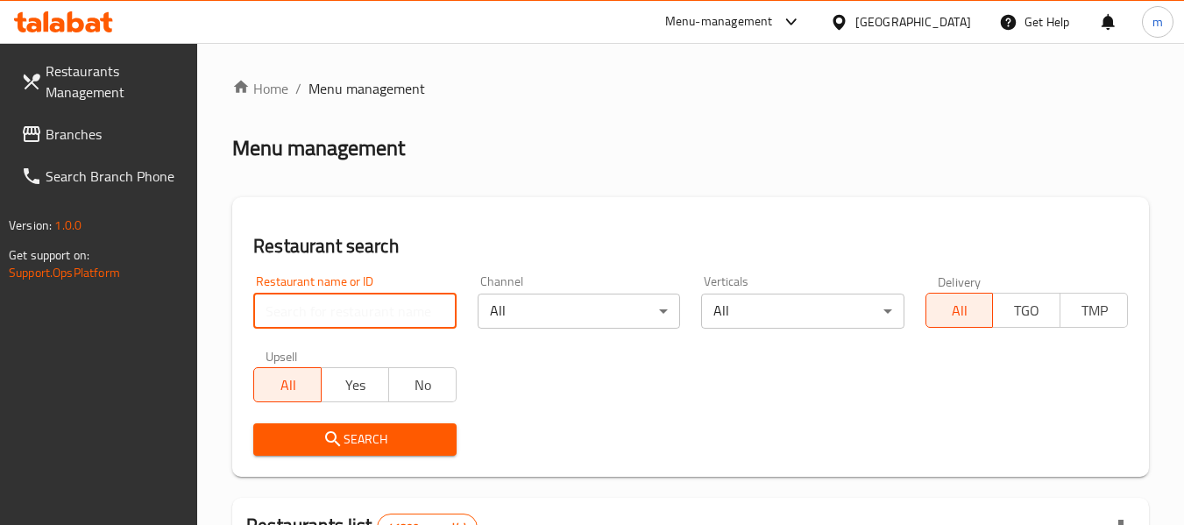
paste input "700675"
type input "700675"
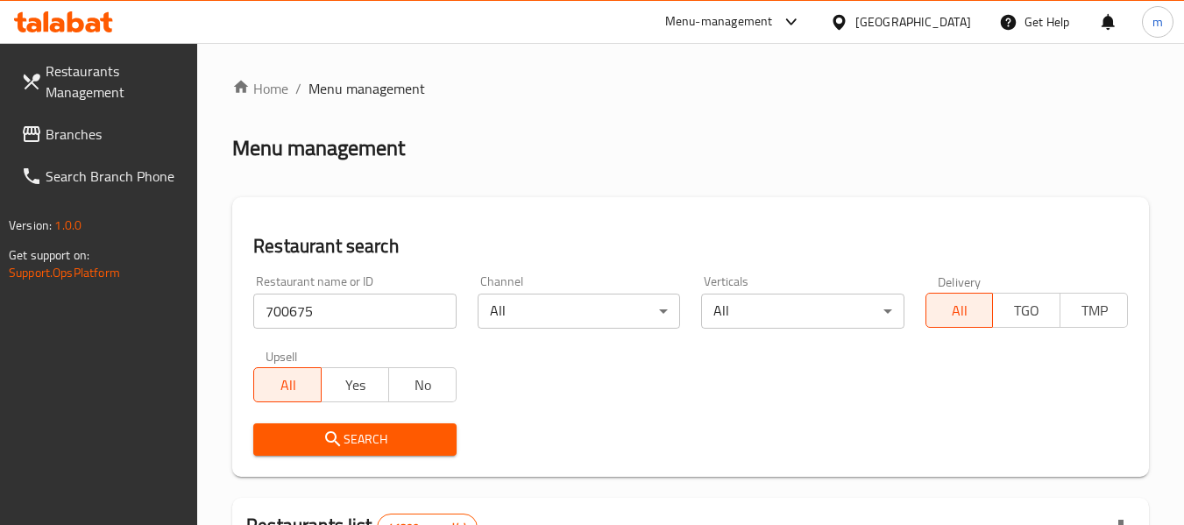
click at [356, 432] on span "Search" at bounding box center [354, 440] width 174 height 22
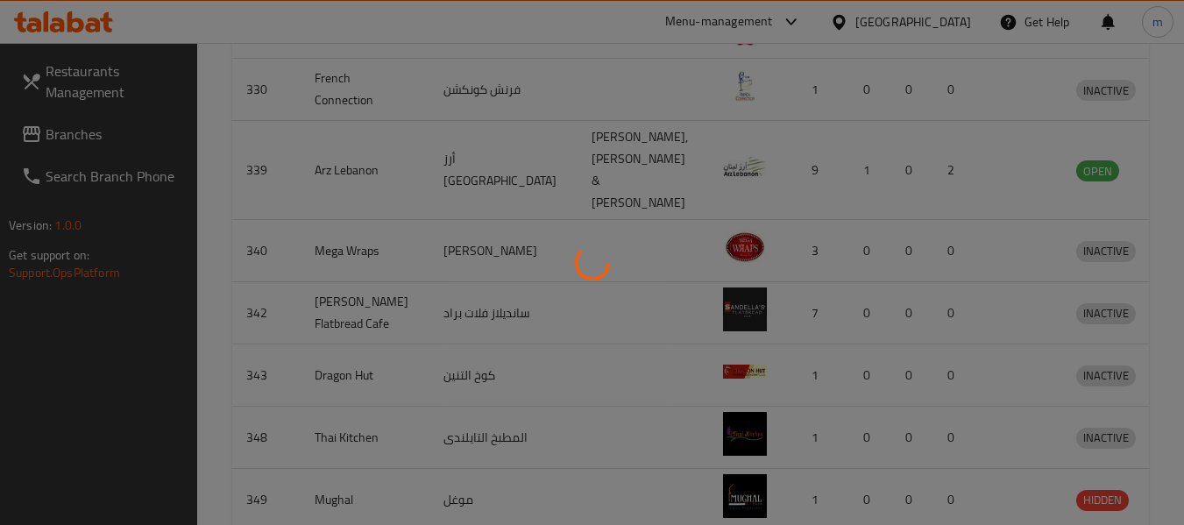
scroll to position [242, 0]
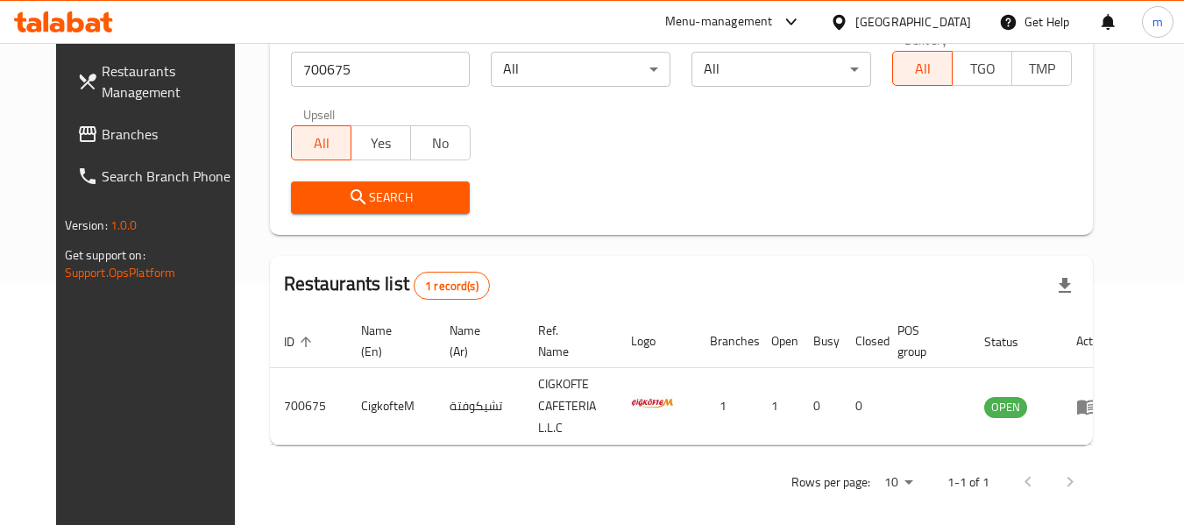
click at [104, 140] on span "Branches" at bounding box center [171, 134] width 138 height 21
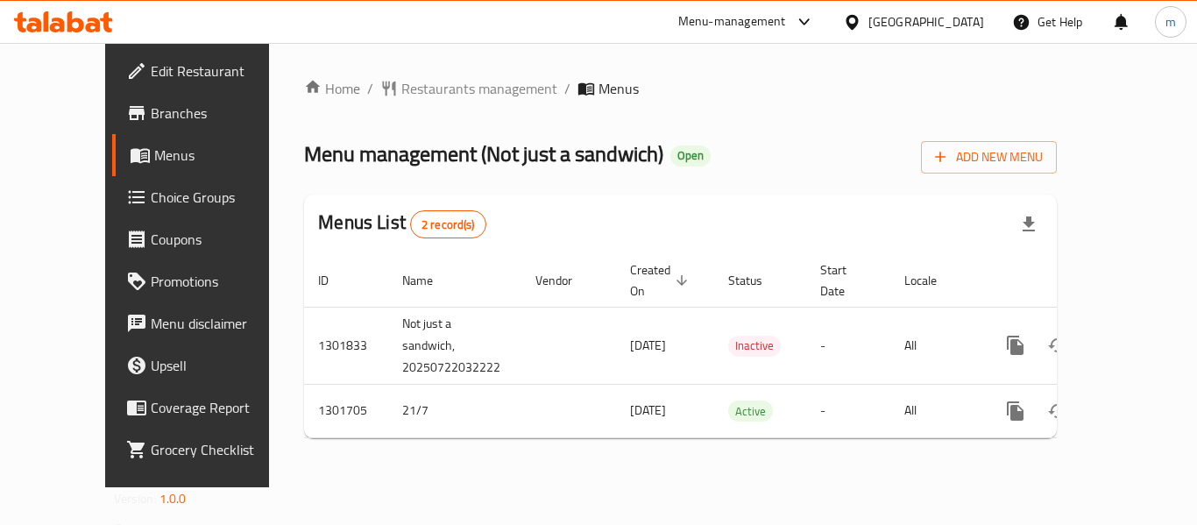
click at [401, 94] on span "Restaurants management" at bounding box center [479, 88] width 156 height 21
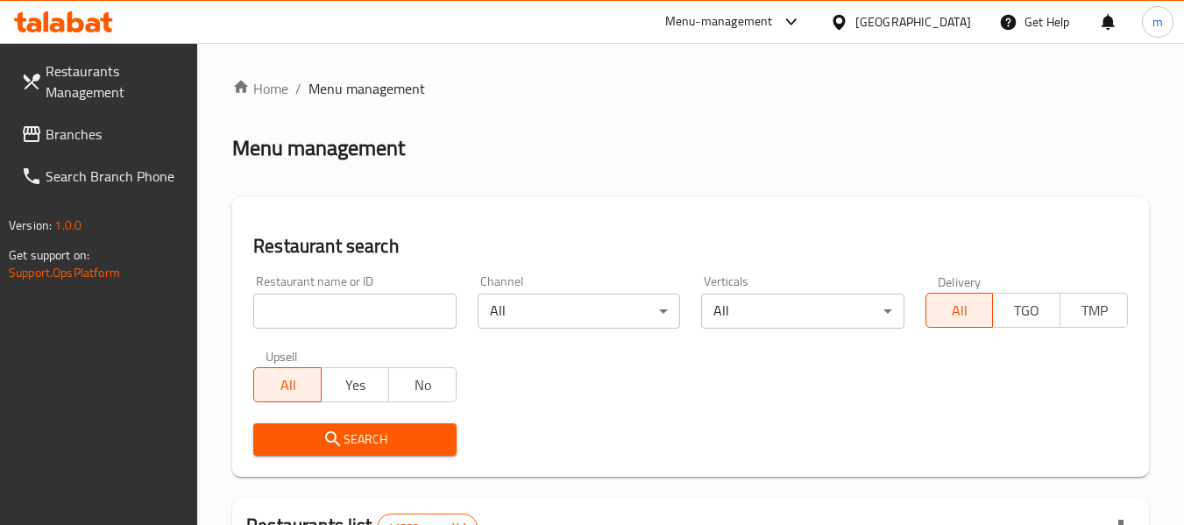
click at [340, 306] on input "search" at bounding box center [354, 311] width 202 height 35
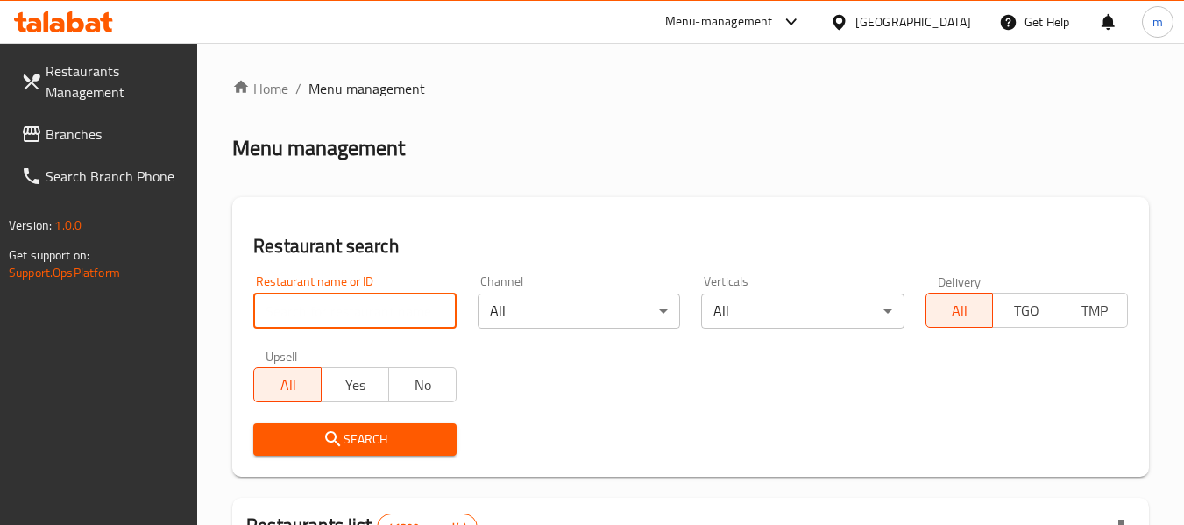
paste input "702130"
type input "702130"
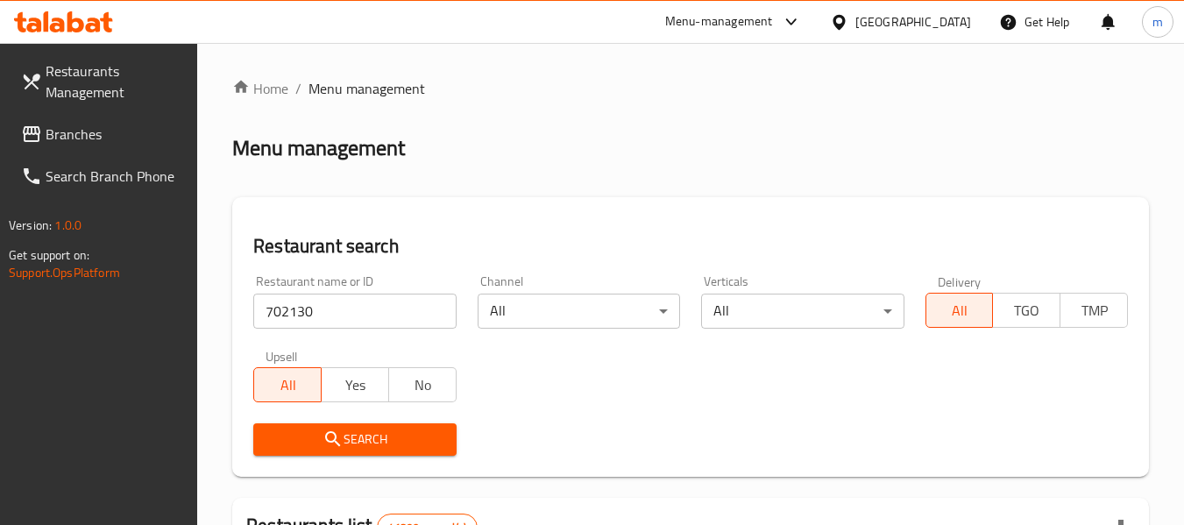
click at [335, 446] on icon "submit" at bounding box center [333, 439] width 21 height 21
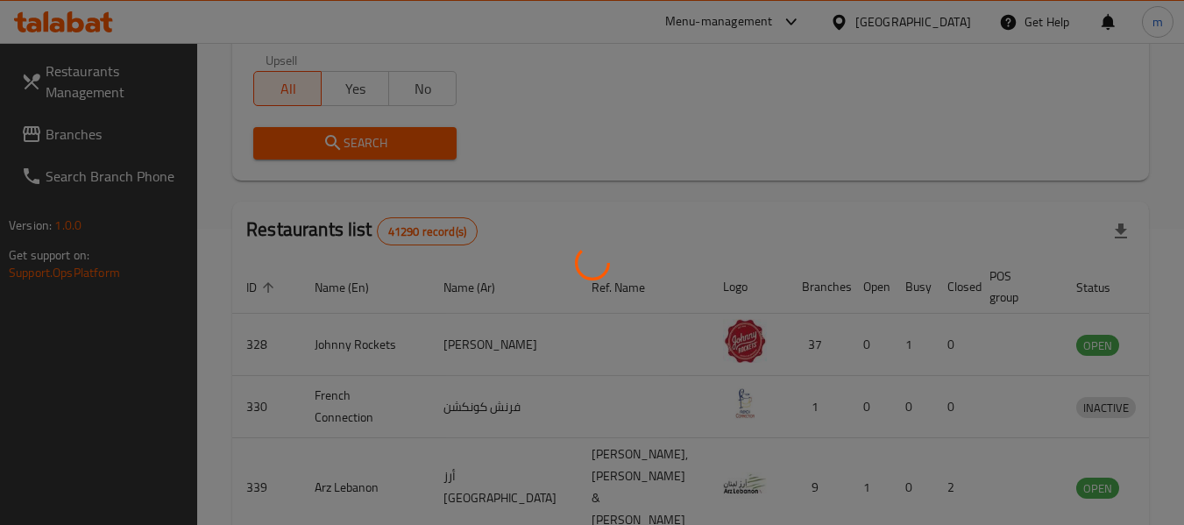
scroll to position [279, 0]
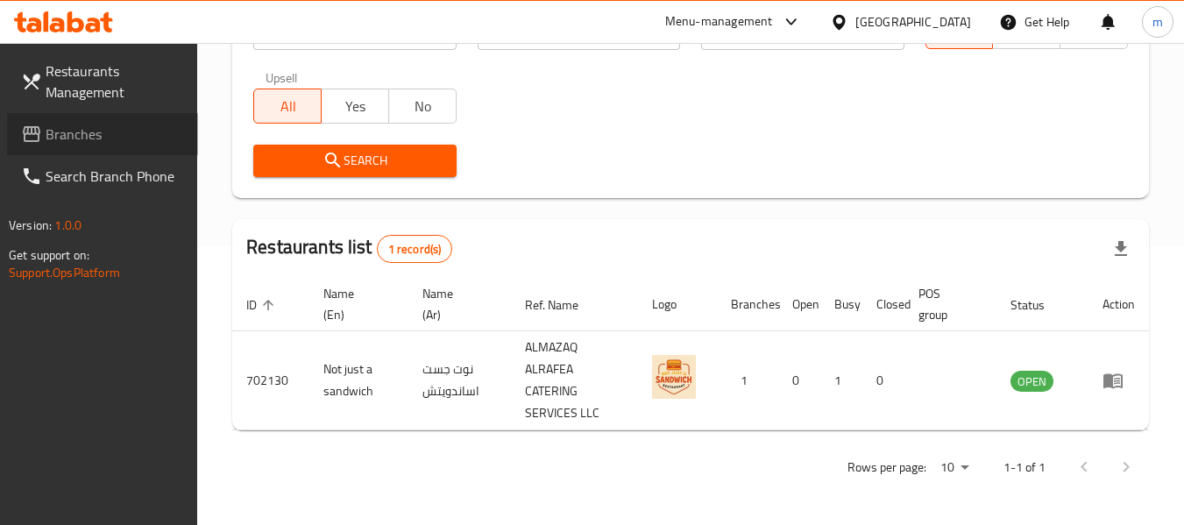
click at [89, 125] on span "Branches" at bounding box center [115, 134] width 138 height 21
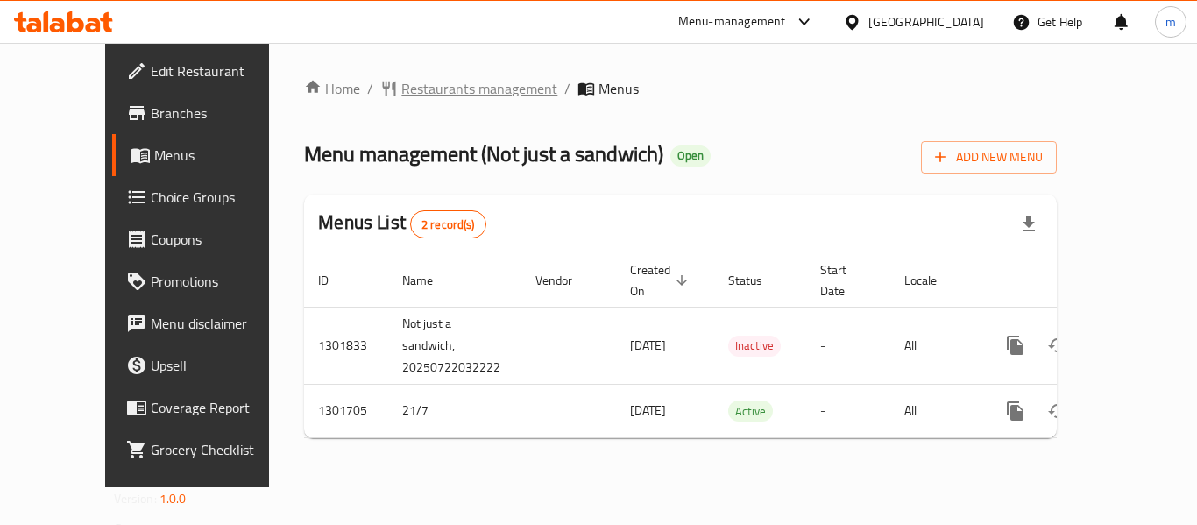
click at [414, 89] on span "Restaurants management" at bounding box center [479, 88] width 156 height 21
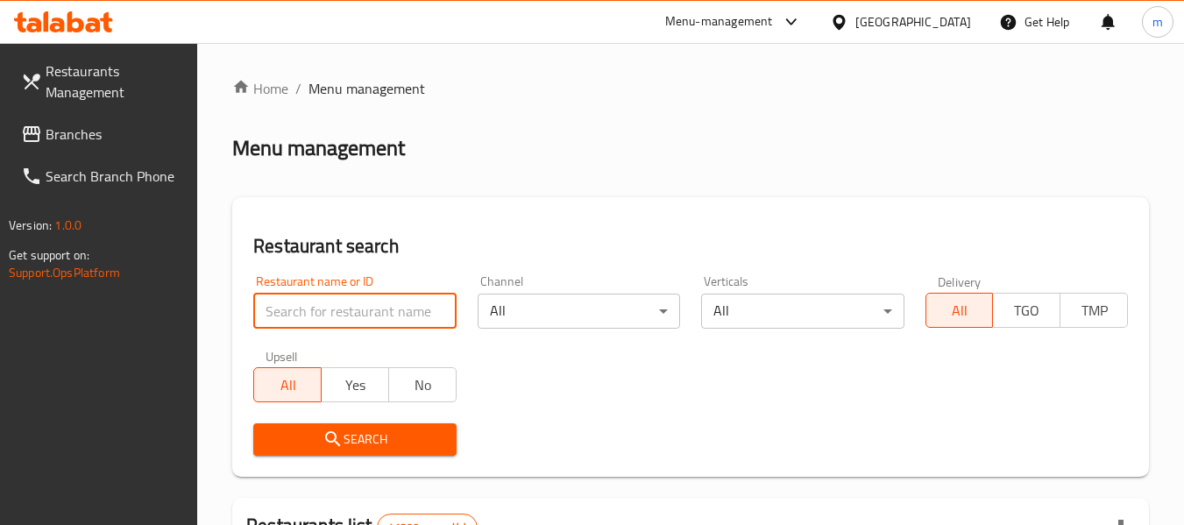
click at [361, 316] on input "search" at bounding box center [354, 311] width 202 height 35
paste input "702130"
type input "702130"
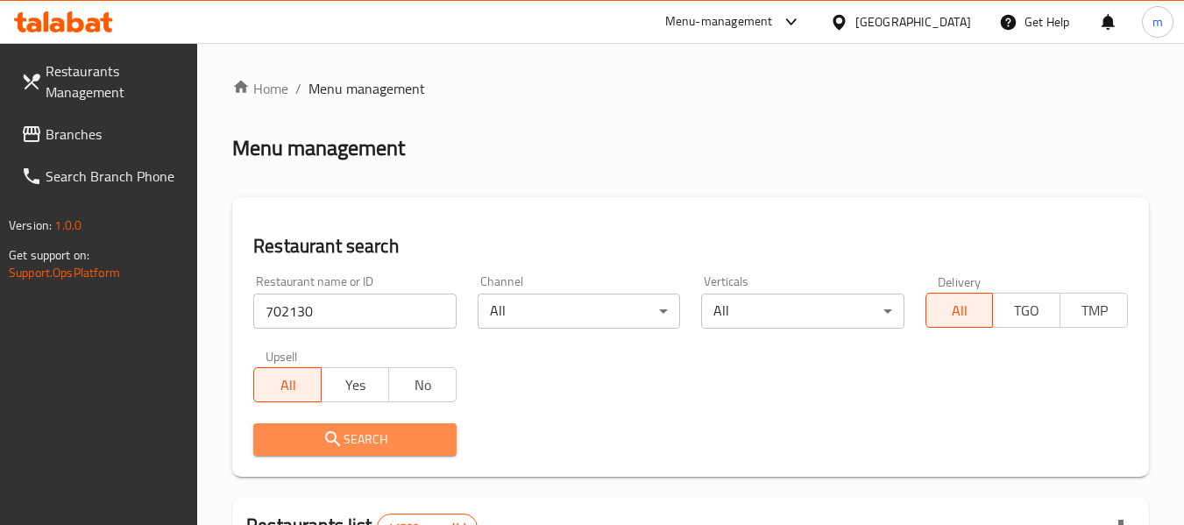
click at [350, 436] on span "Search" at bounding box center [354, 440] width 174 height 22
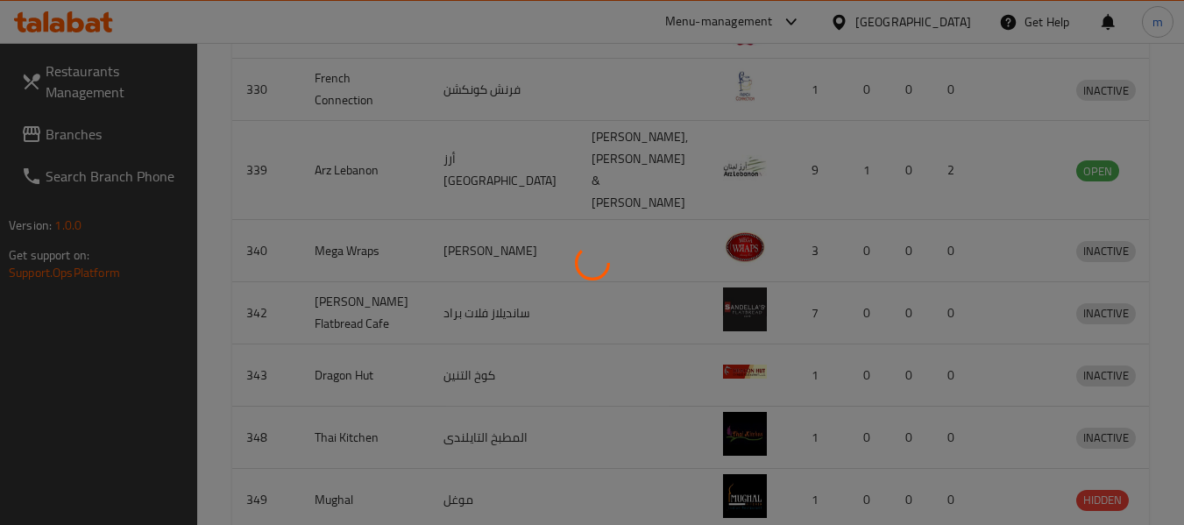
scroll to position [279, 0]
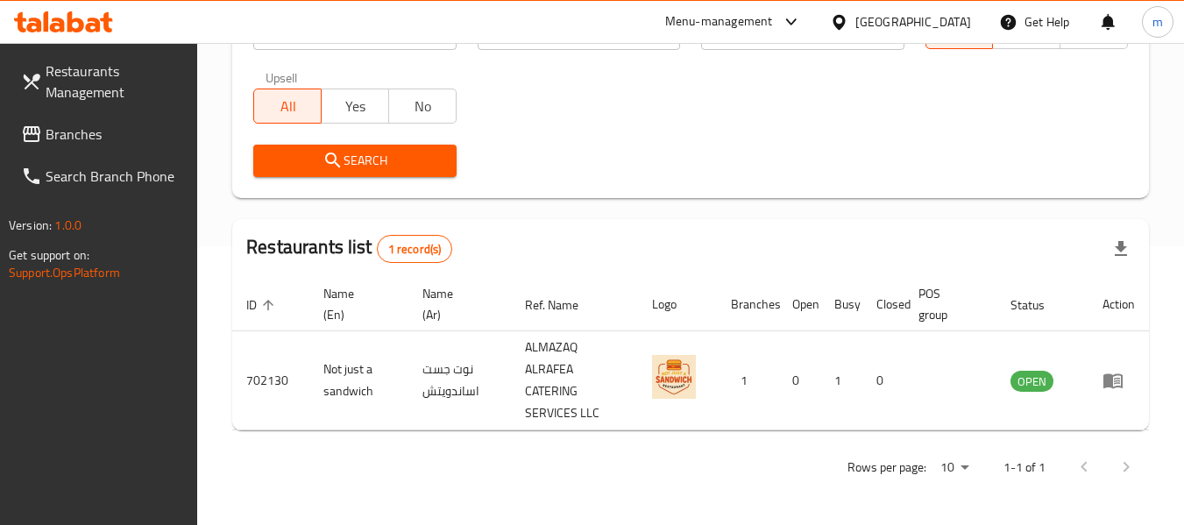
click at [96, 117] on link "Branches" at bounding box center [102, 134] width 191 height 42
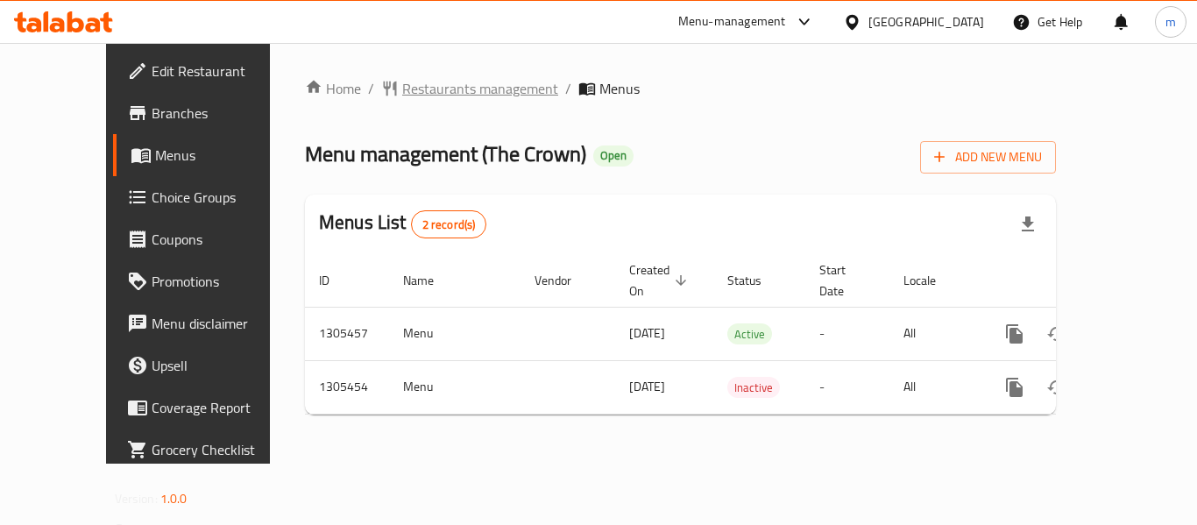
click at [402, 88] on span "Restaurants management" at bounding box center [480, 88] width 156 height 21
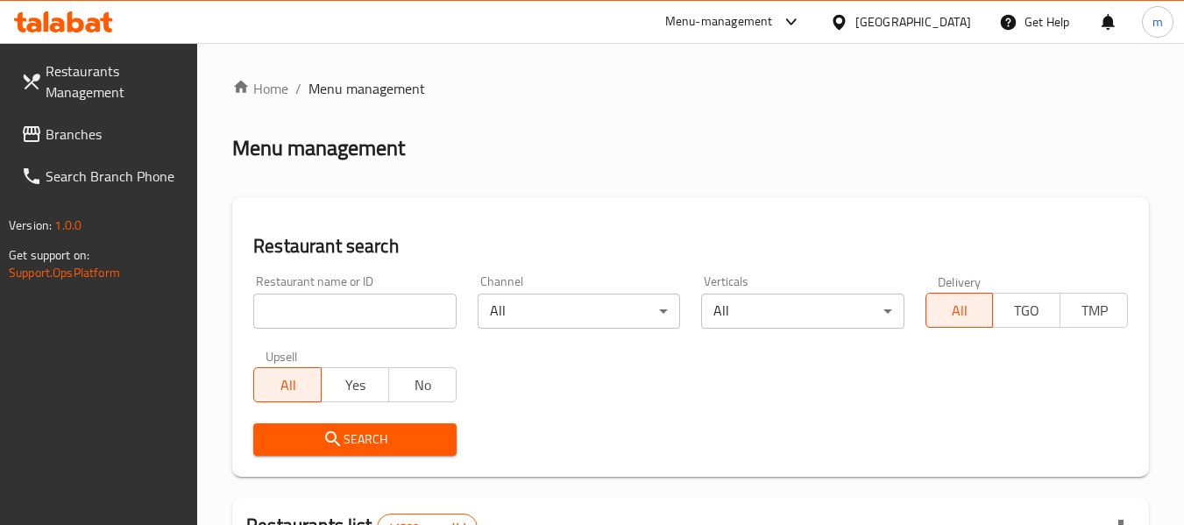
click at [340, 308] on input "search" at bounding box center [354, 311] width 202 height 35
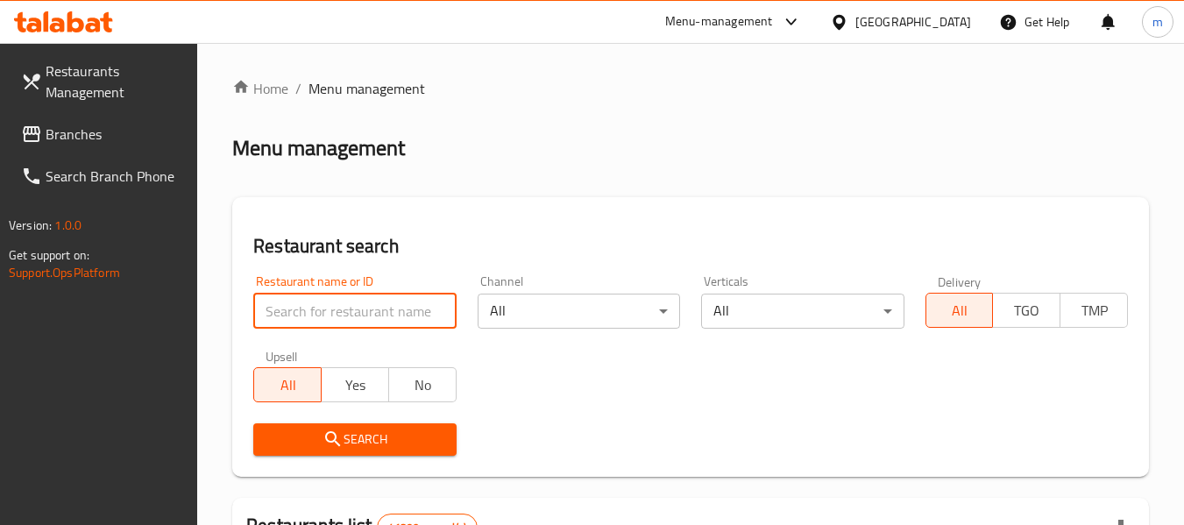
paste input "703309"
type input "703309"
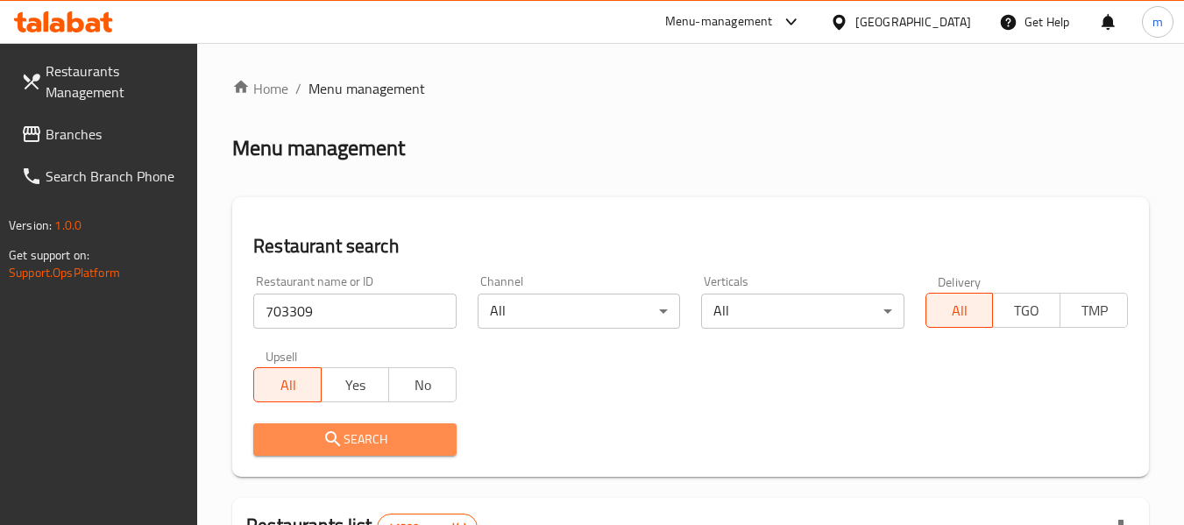
click at [398, 442] on span "Search" at bounding box center [354, 440] width 174 height 22
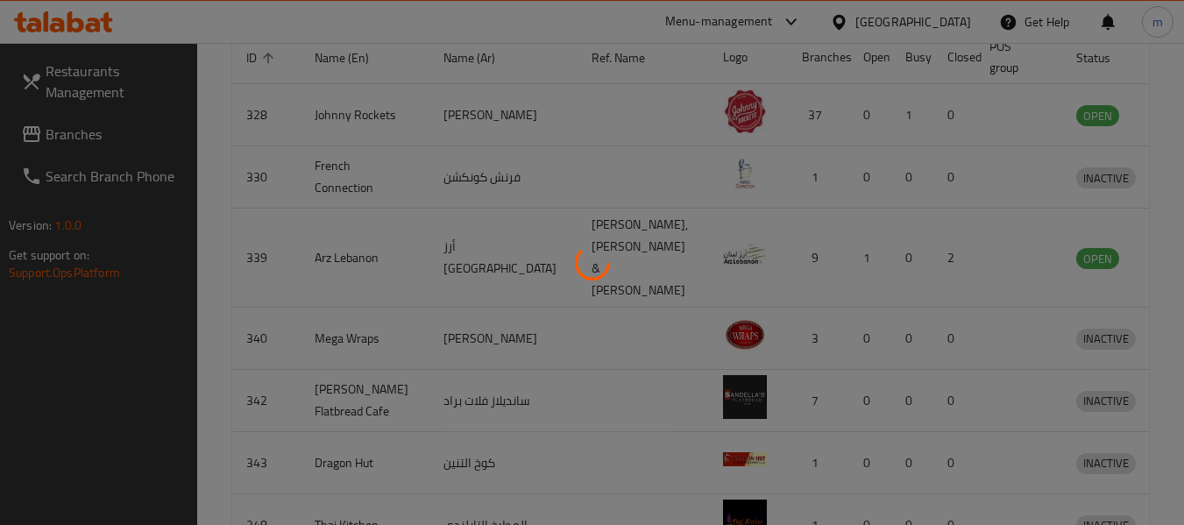
scroll to position [257, 0]
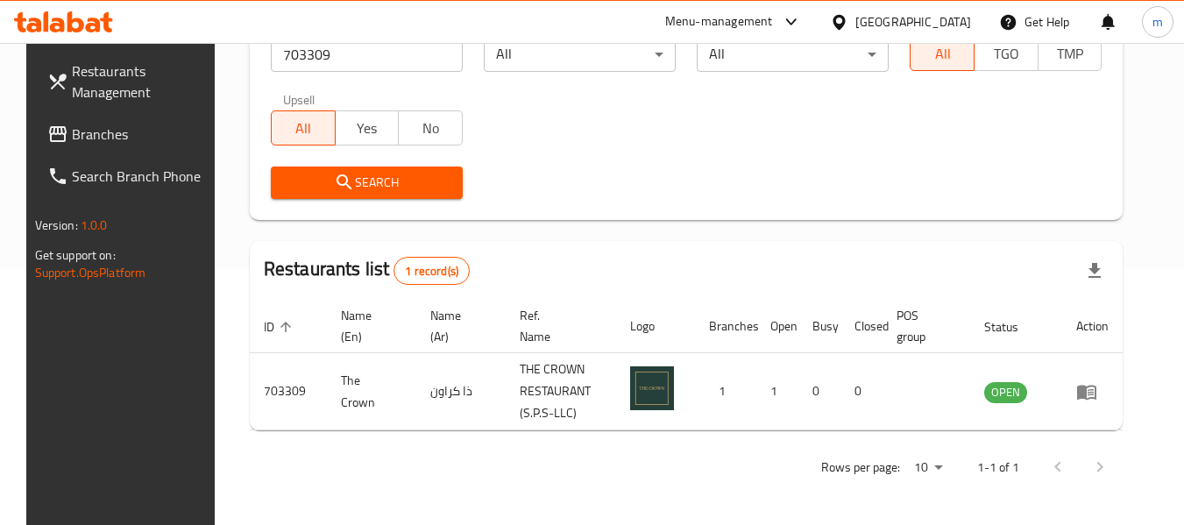
click at [69, 116] on link "Branches" at bounding box center [128, 134] width 191 height 42
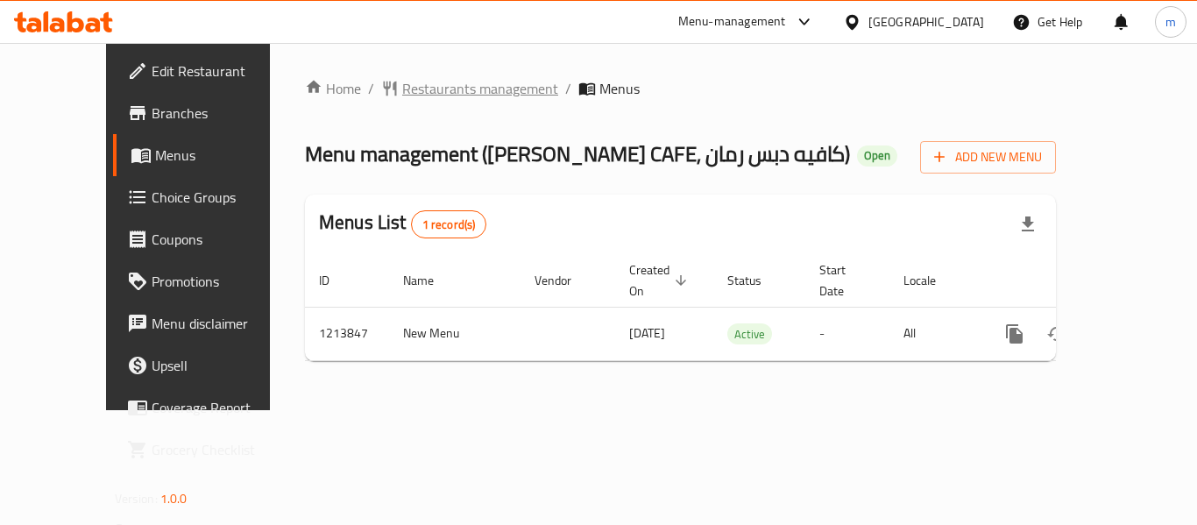
click at [402, 96] on span "Restaurants management" at bounding box center [480, 88] width 156 height 21
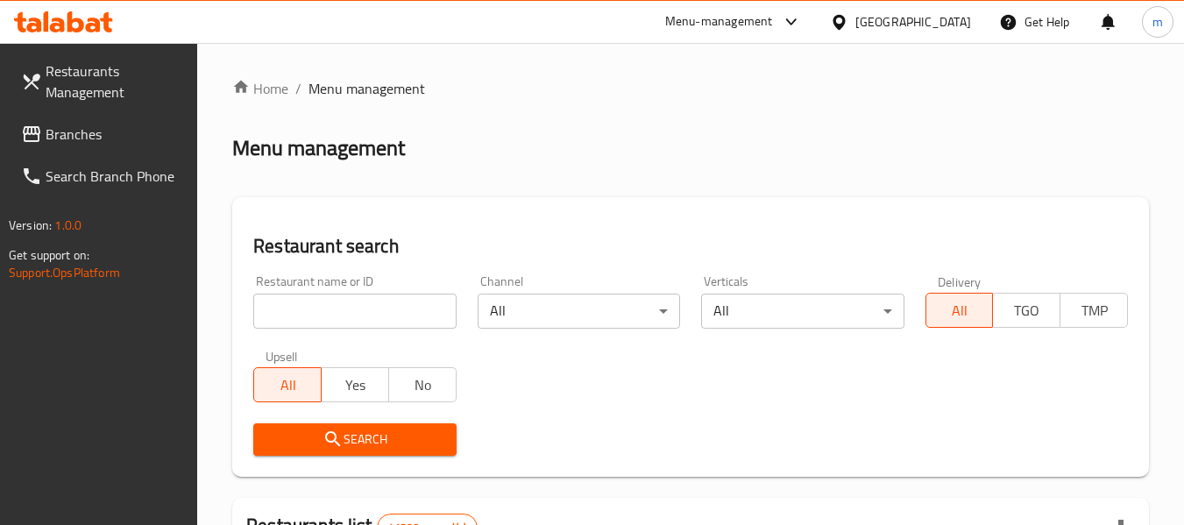
click at [373, 316] on input "search" at bounding box center [354, 311] width 202 height 35
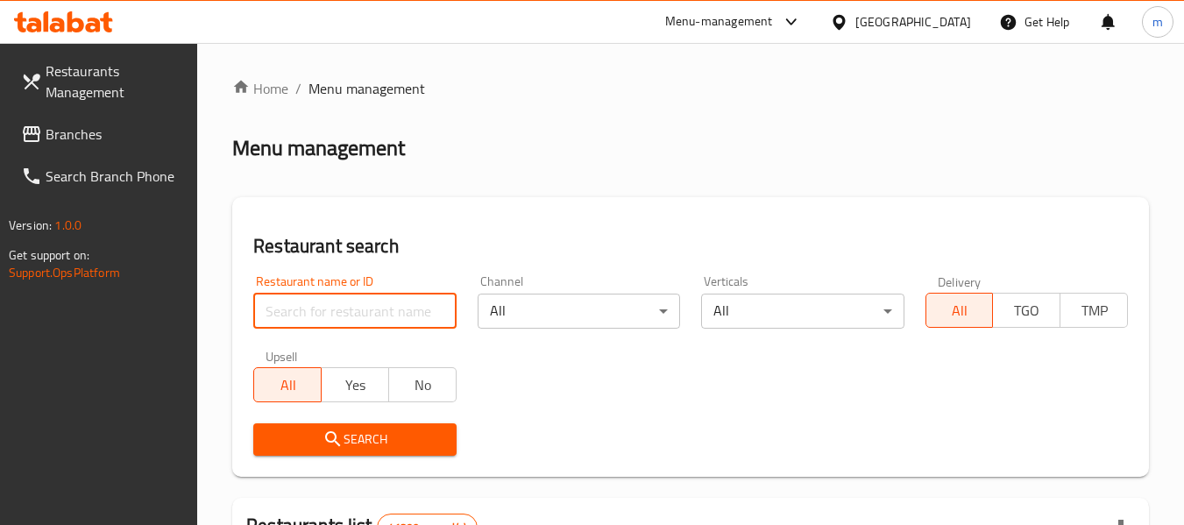
paste input "672014"
type input "672014"
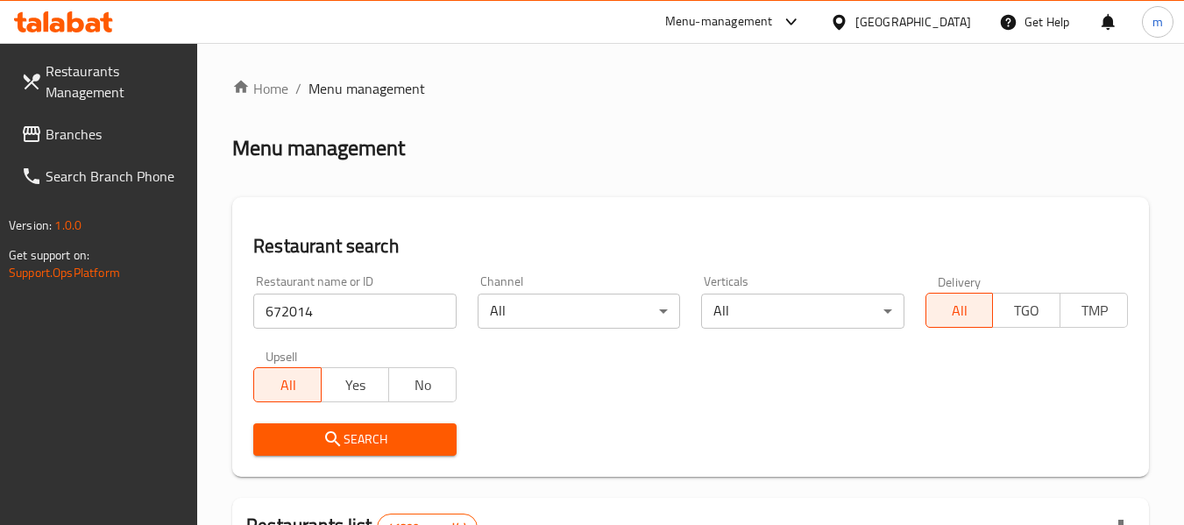
click at [385, 450] on button "Search" at bounding box center [354, 439] width 202 height 32
click at [908, 29] on div "[GEOGRAPHIC_DATA]" at bounding box center [913, 21] width 116 height 19
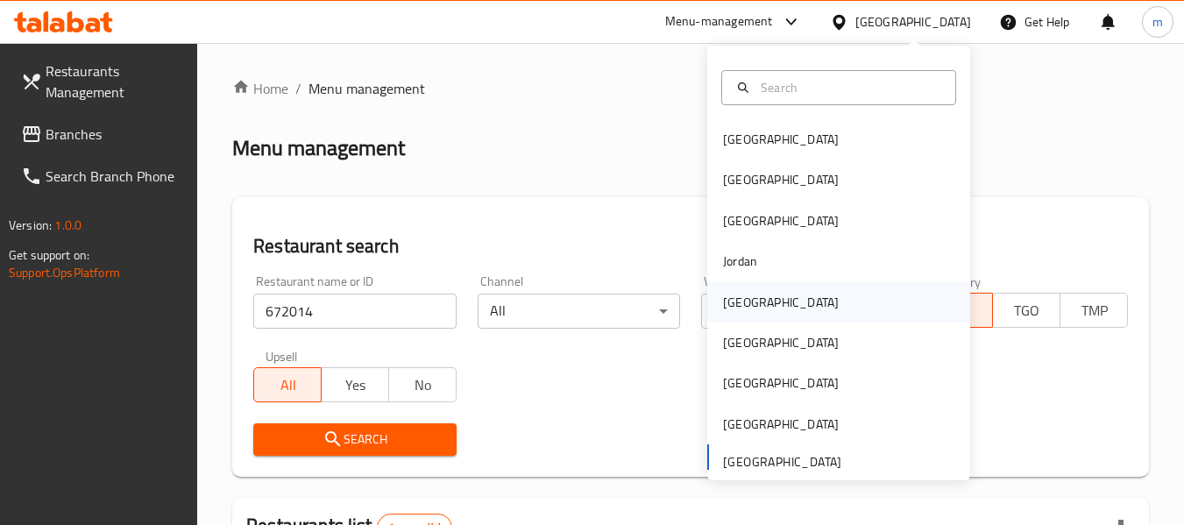
click at [736, 298] on div "[GEOGRAPHIC_DATA]" at bounding box center [781, 302] width 116 height 19
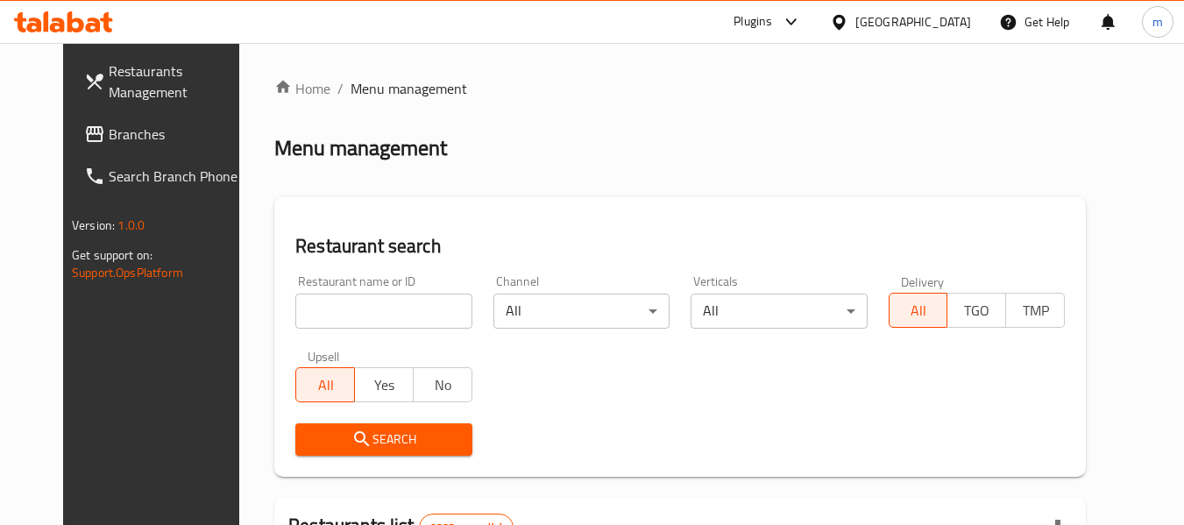
click at [109, 137] on span "Branches" at bounding box center [178, 134] width 138 height 21
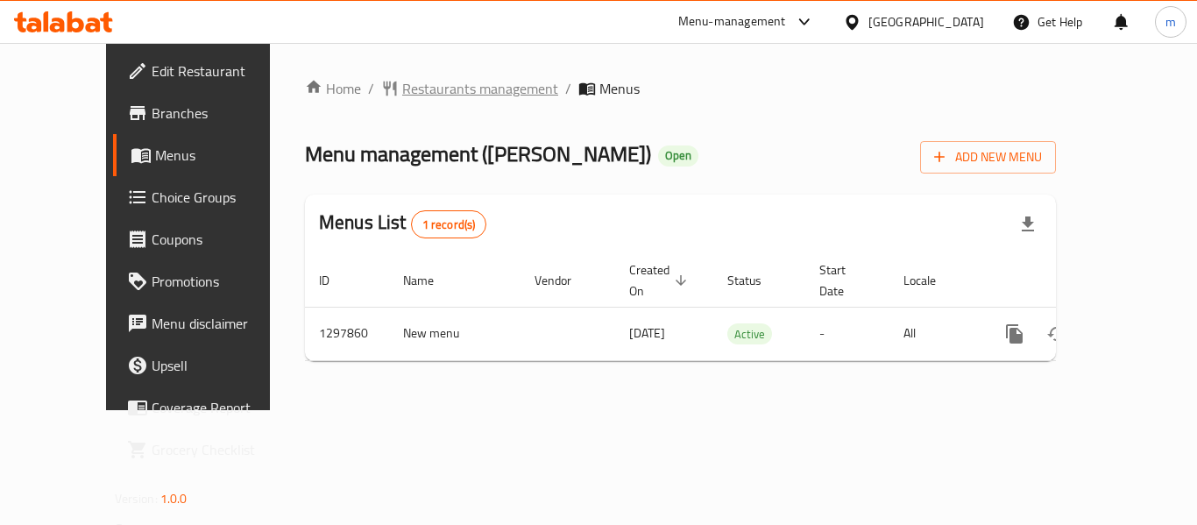
click at [408, 84] on span "Restaurants management" at bounding box center [480, 88] width 156 height 21
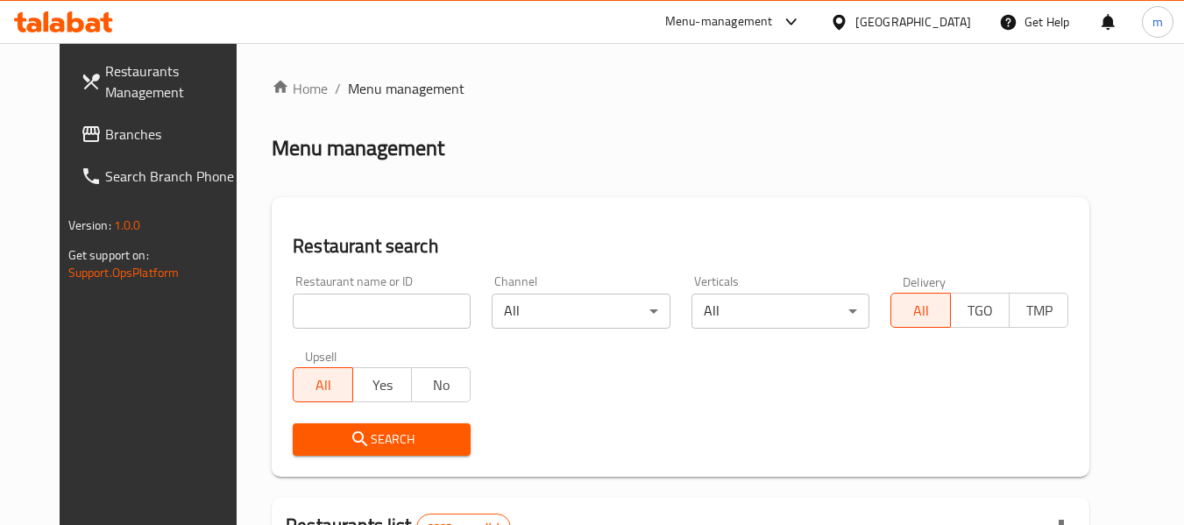
click at [379, 320] on input "search" at bounding box center [382, 311] width 178 height 35
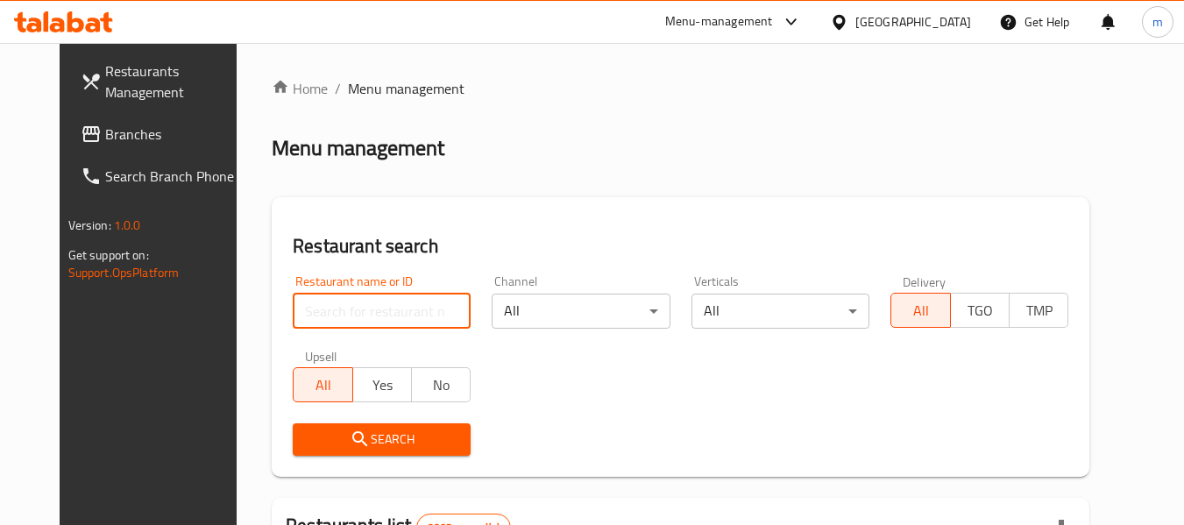
paste input "700646"
type input "700646"
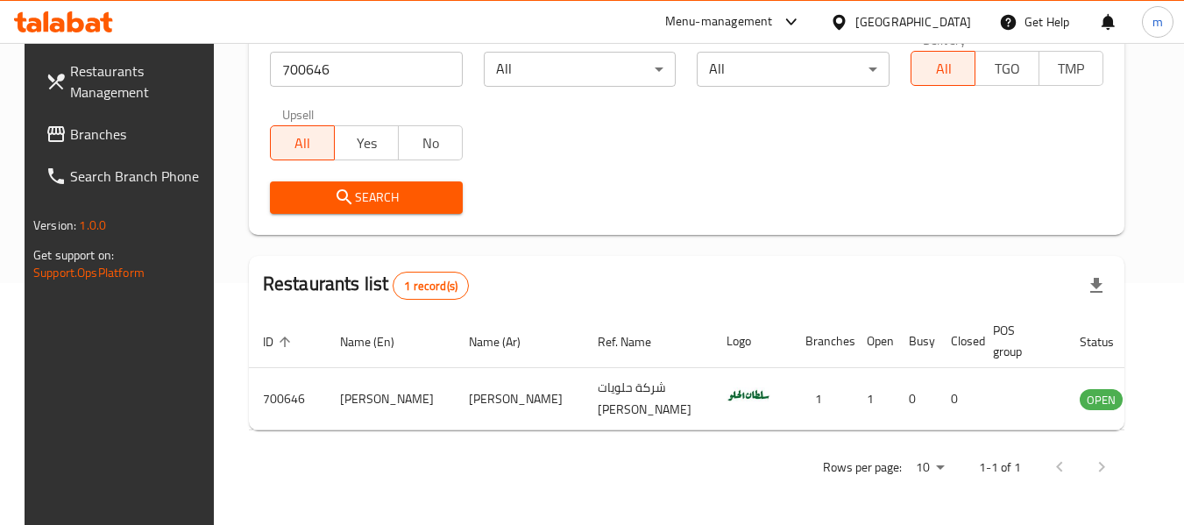
scroll to position [242, 0]
click at [945, 27] on div "[GEOGRAPHIC_DATA]" at bounding box center [913, 21] width 116 height 19
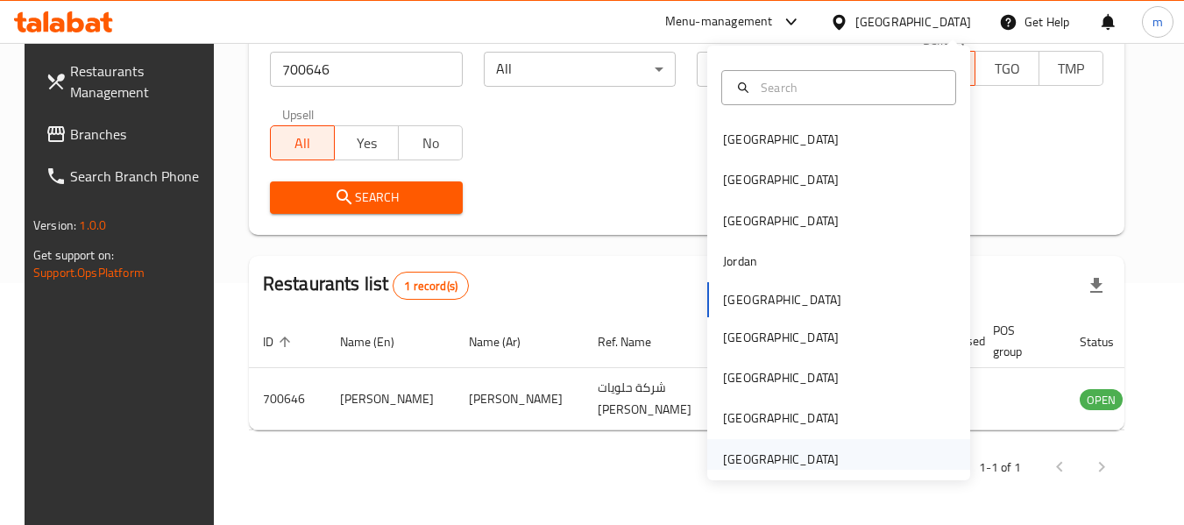
click at [797, 461] on div "[GEOGRAPHIC_DATA]" at bounding box center [781, 459] width 116 height 19
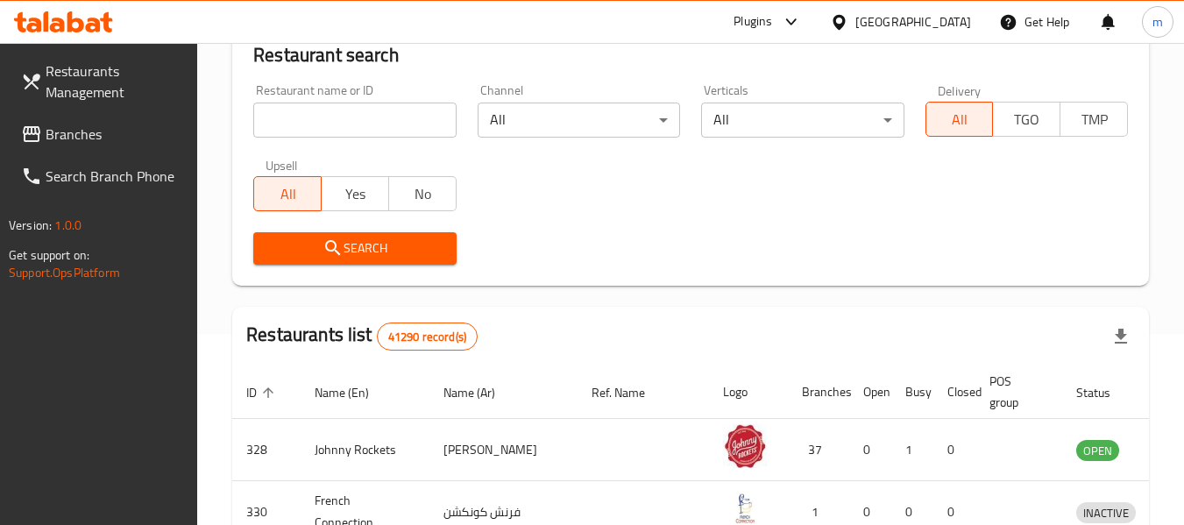
scroll to position [242, 0]
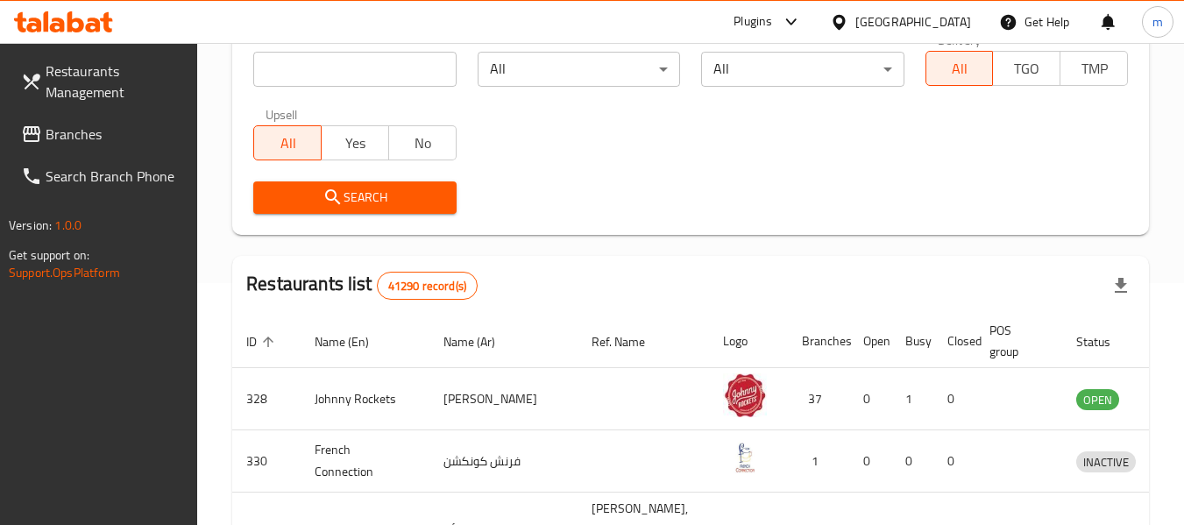
click at [94, 142] on span "Branches" at bounding box center [115, 134] width 138 height 21
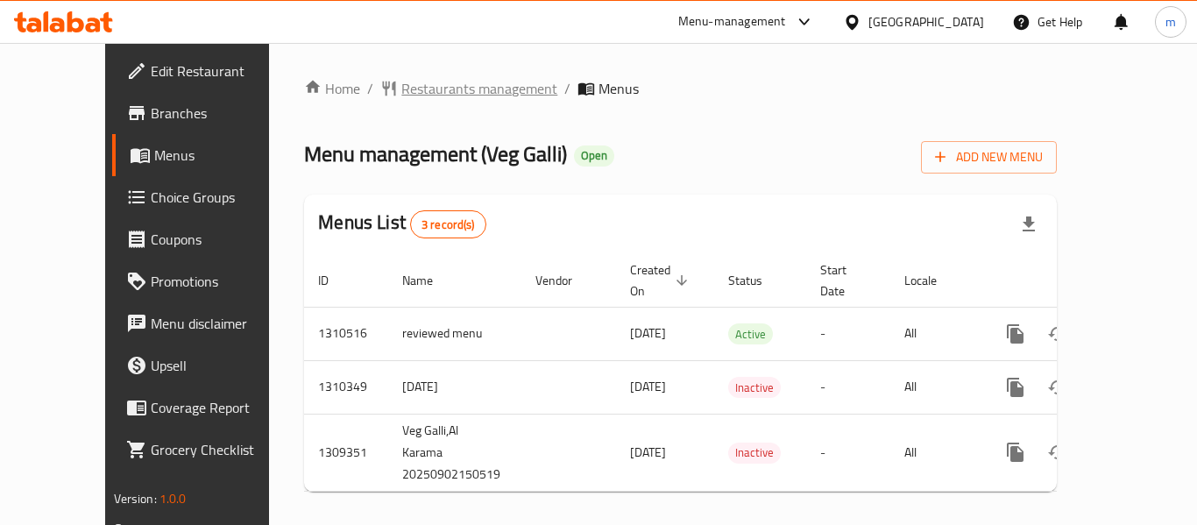
click at [415, 85] on span "Restaurants management" at bounding box center [479, 88] width 156 height 21
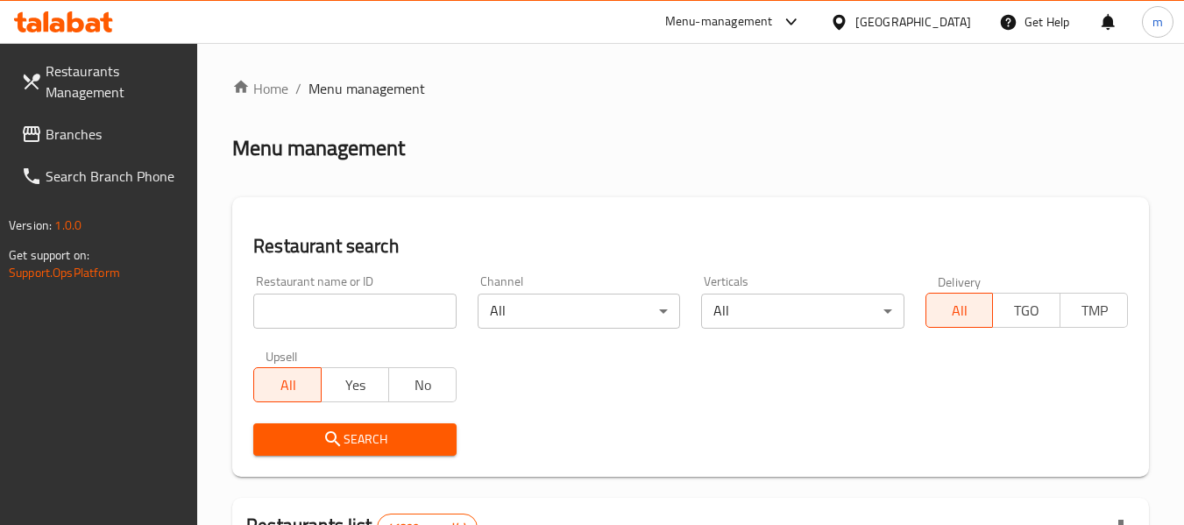
click at [323, 336] on div "Restaurant name or ID Restaurant name or ID" at bounding box center [354, 302] width 223 height 74
click at [333, 321] on input "search" at bounding box center [354, 311] width 202 height 35
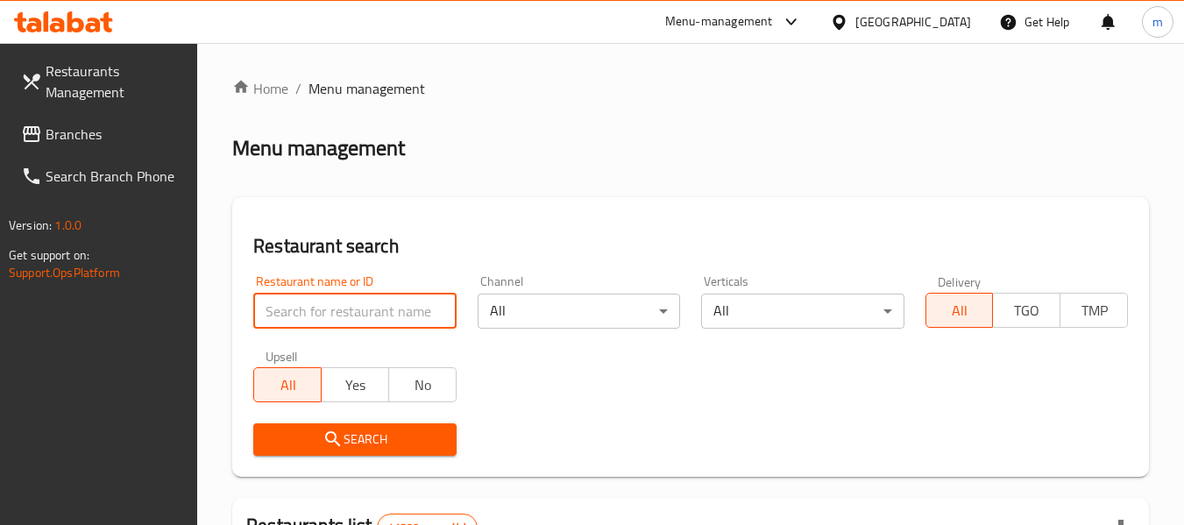
paste input "705224"
type input "705224"
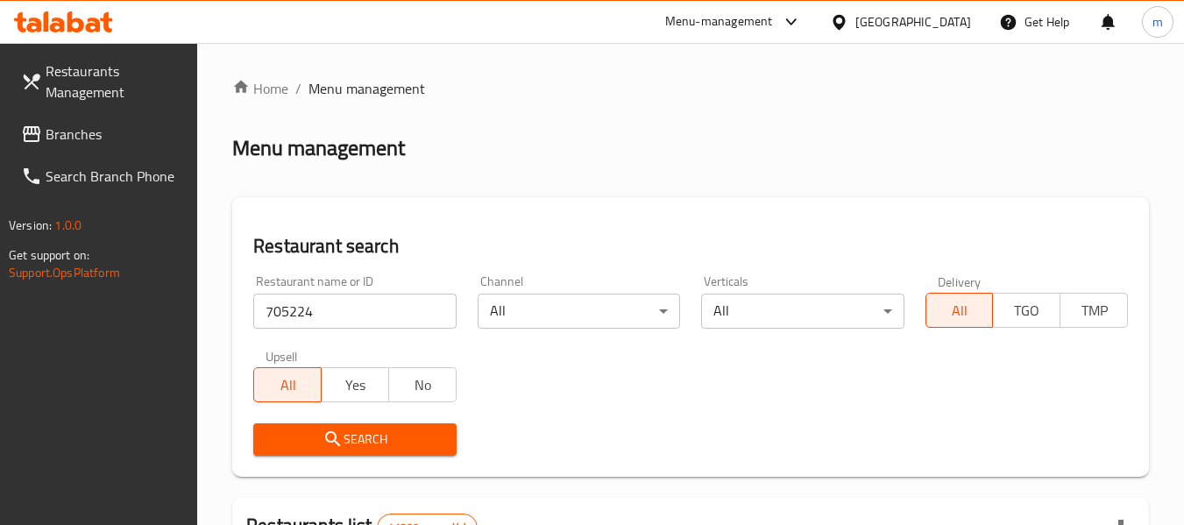
click at [345, 436] on span "Search" at bounding box center [354, 440] width 174 height 22
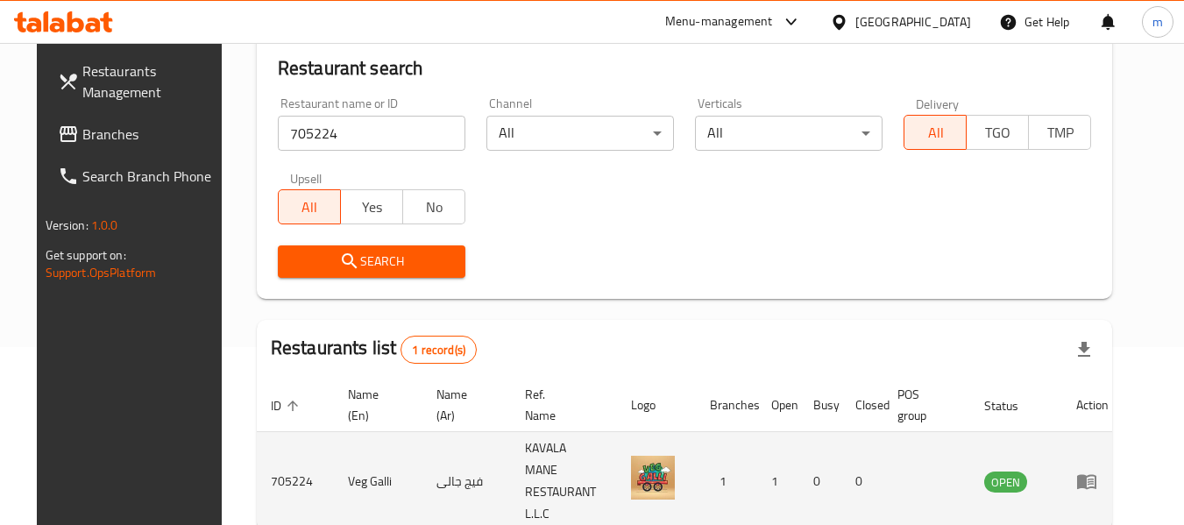
scroll to position [235, 0]
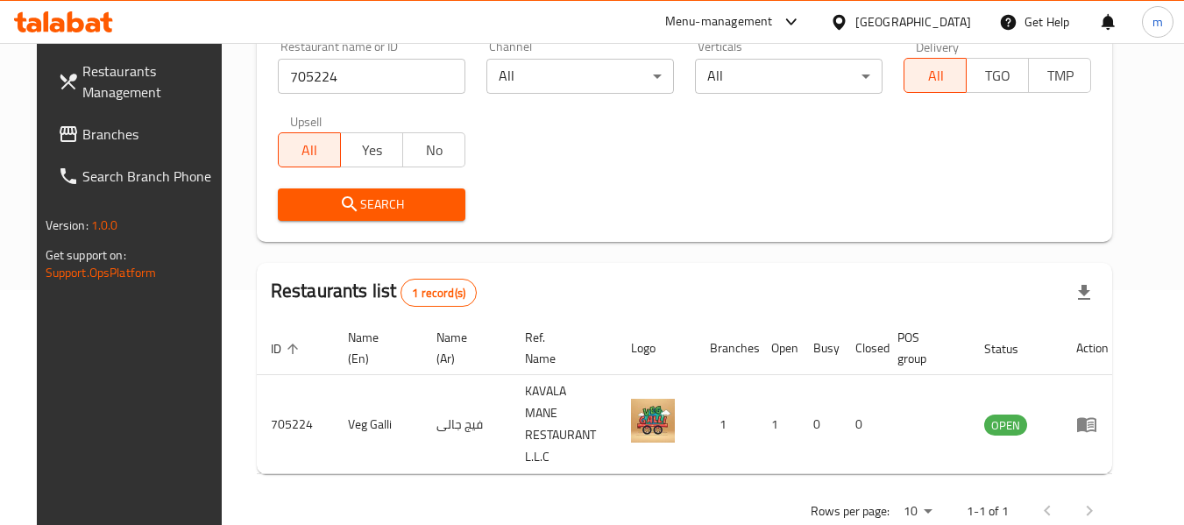
click at [875, 29] on div "[GEOGRAPHIC_DATA]" at bounding box center [913, 21] width 116 height 19
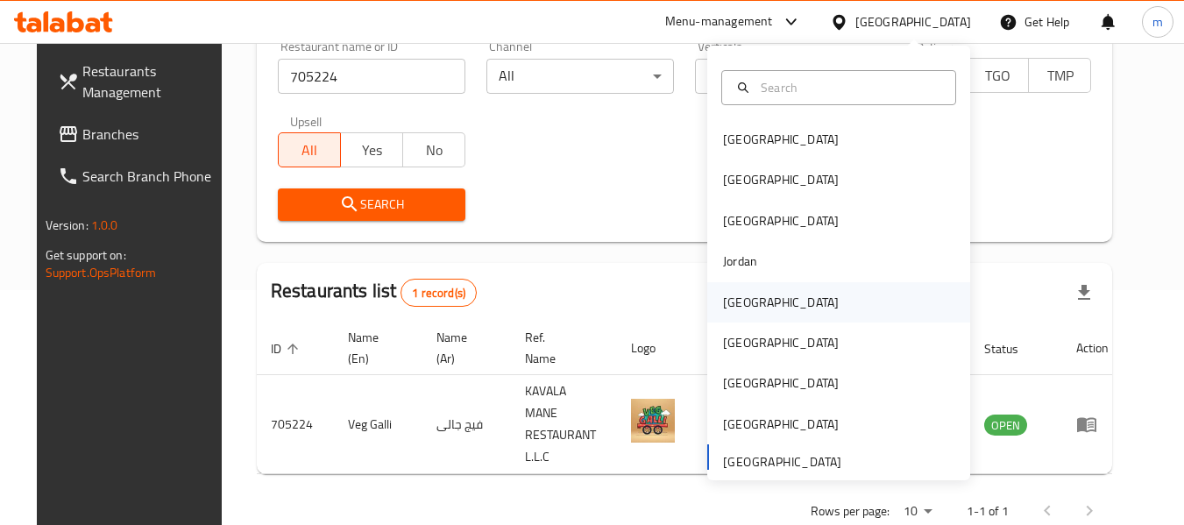
click at [738, 301] on div "[GEOGRAPHIC_DATA]" at bounding box center [781, 302] width 116 height 19
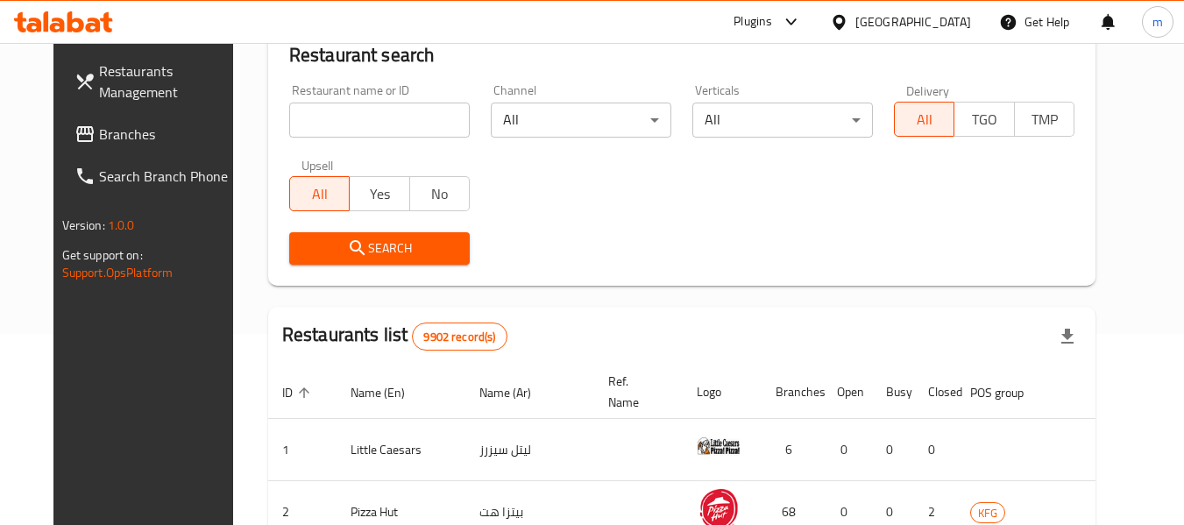
scroll to position [235, 0]
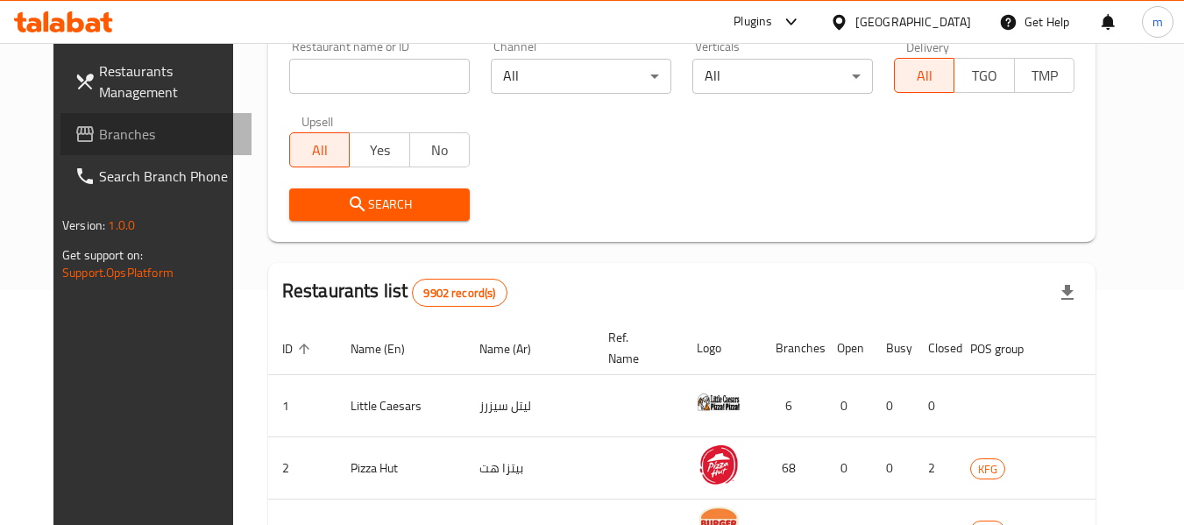
click at [99, 131] on span "Branches" at bounding box center [168, 134] width 138 height 21
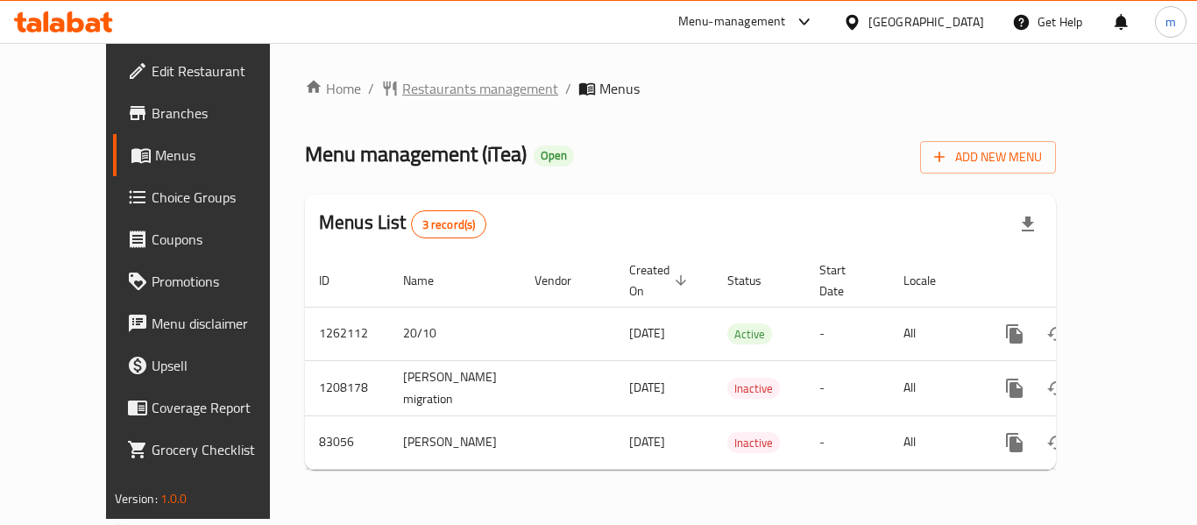
click at [402, 87] on span "Restaurants management" at bounding box center [480, 88] width 156 height 21
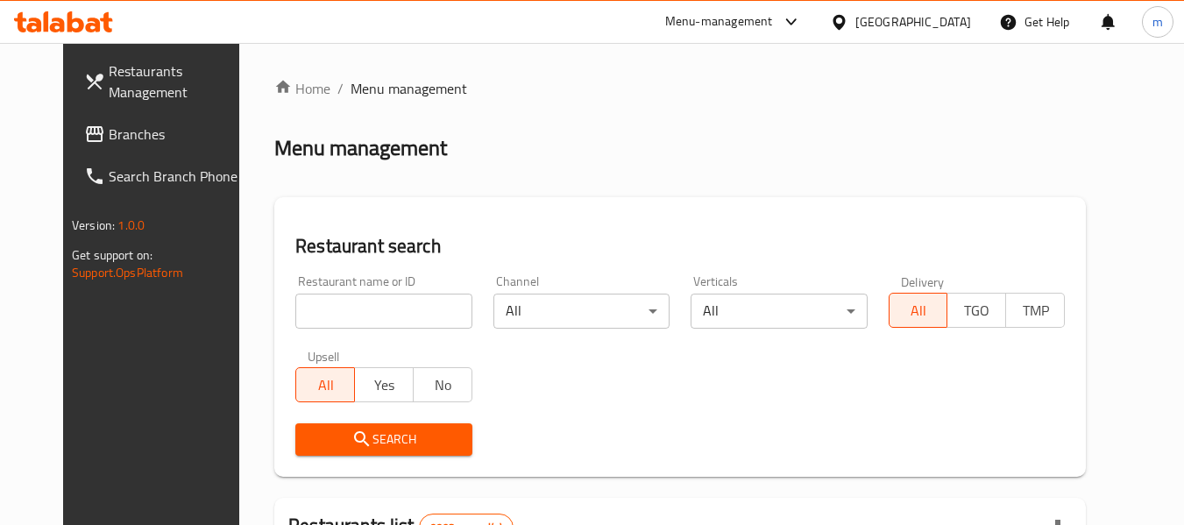
click at [354, 319] on input "search" at bounding box center [383, 311] width 176 height 35
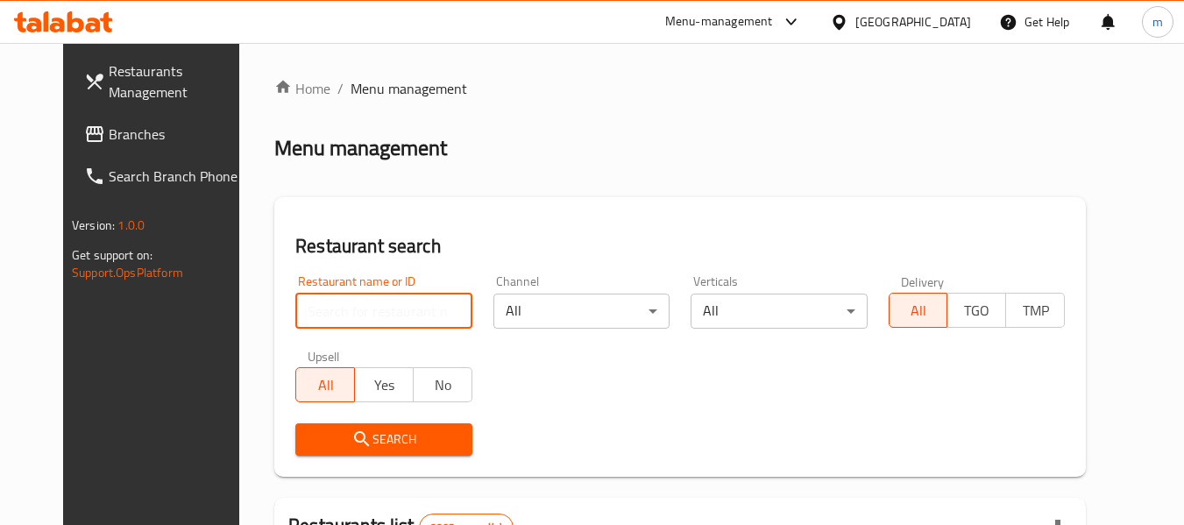
paste input "600614"
type input "600614"
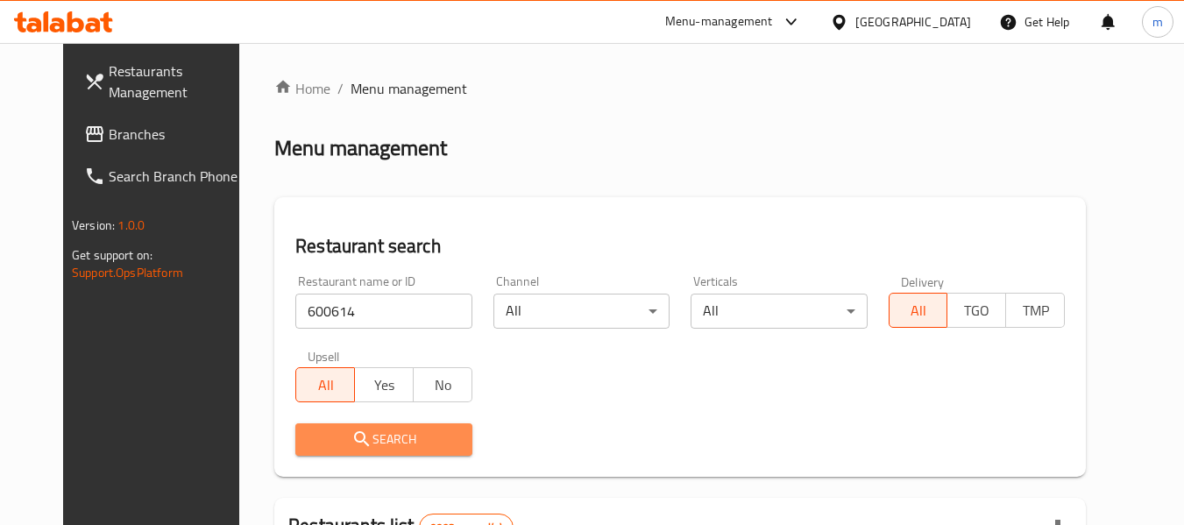
click at [351, 432] on span "Search" at bounding box center [383, 440] width 148 height 22
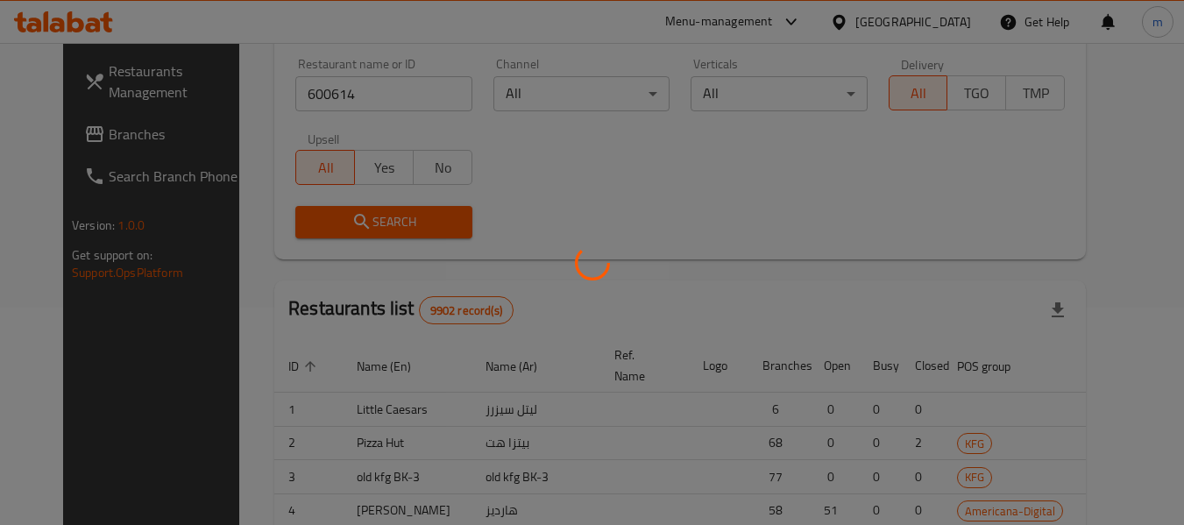
scroll to position [242, 0]
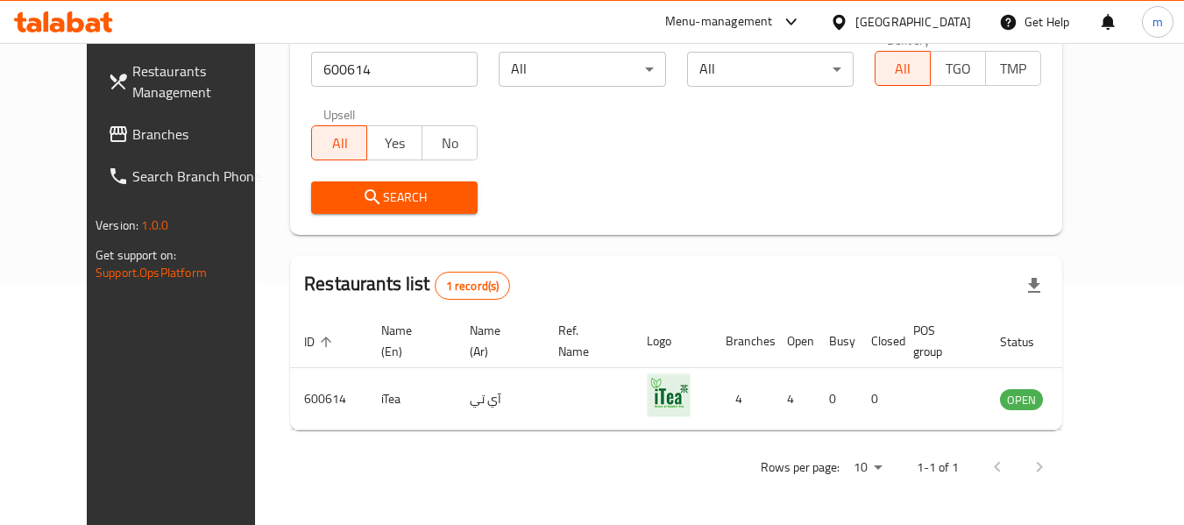
click at [855, 21] on div at bounding box center [842, 21] width 25 height 19
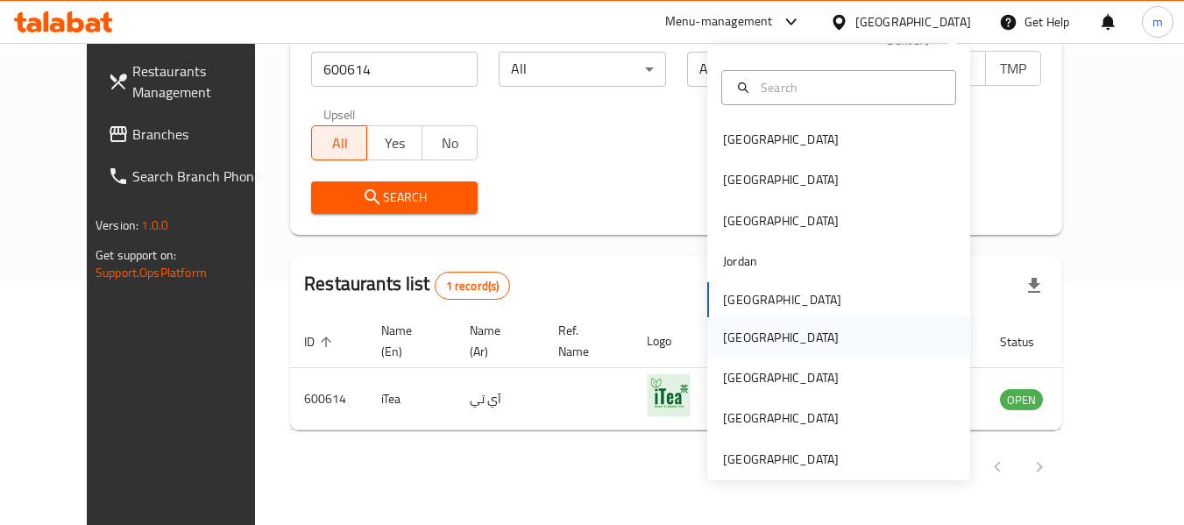
click at [735, 325] on div "[GEOGRAPHIC_DATA]" at bounding box center [781, 337] width 144 height 40
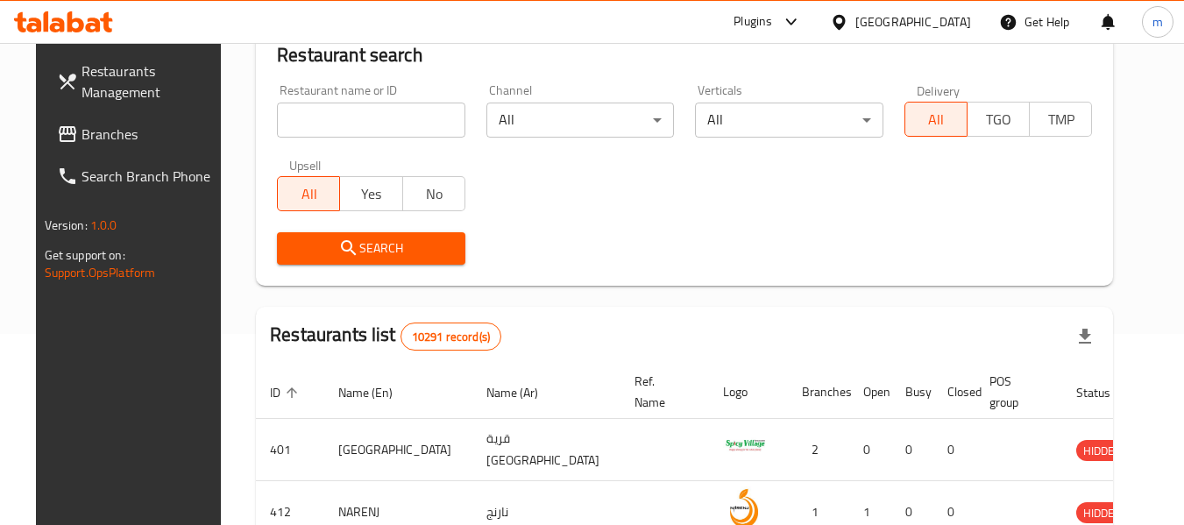
scroll to position [242, 0]
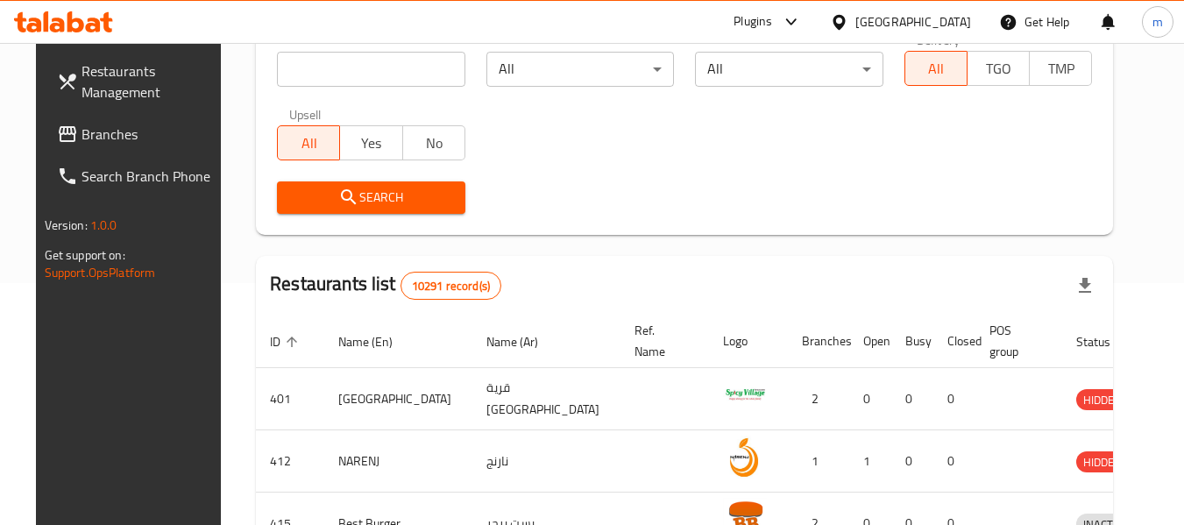
click at [82, 130] on span "Branches" at bounding box center [151, 134] width 138 height 21
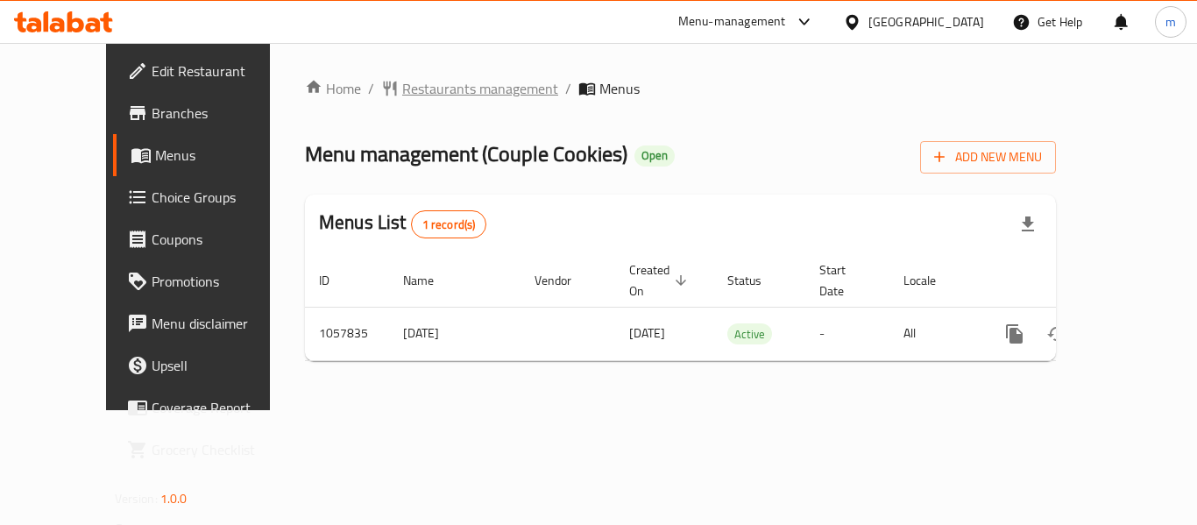
click at [402, 96] on span "Restaurants management" at bounding box center [480, 88] width 156 height 21
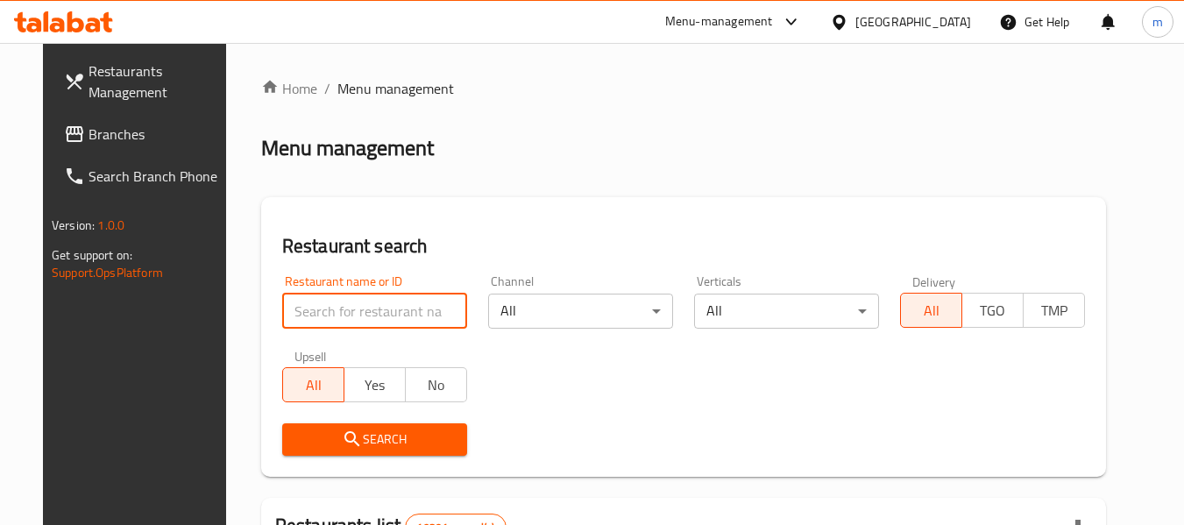
click at [375, 308] on input "search" at bounding box center [374, 311] width 185 height 35
paste input "662852"
type input "662852"
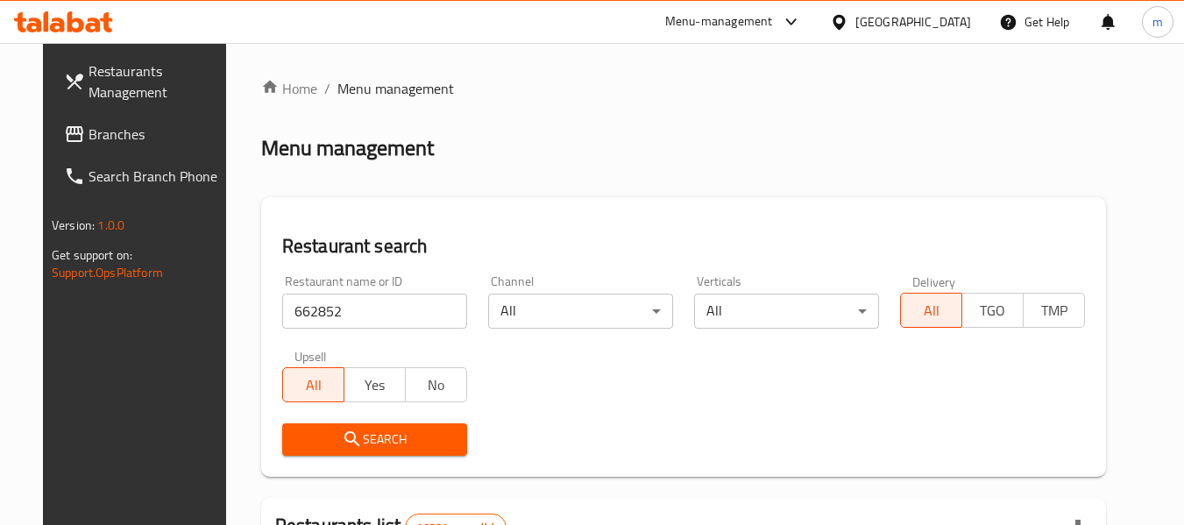
click at [357, 440] on span "Search" at bounding box center [374, 440] width 157 height 22
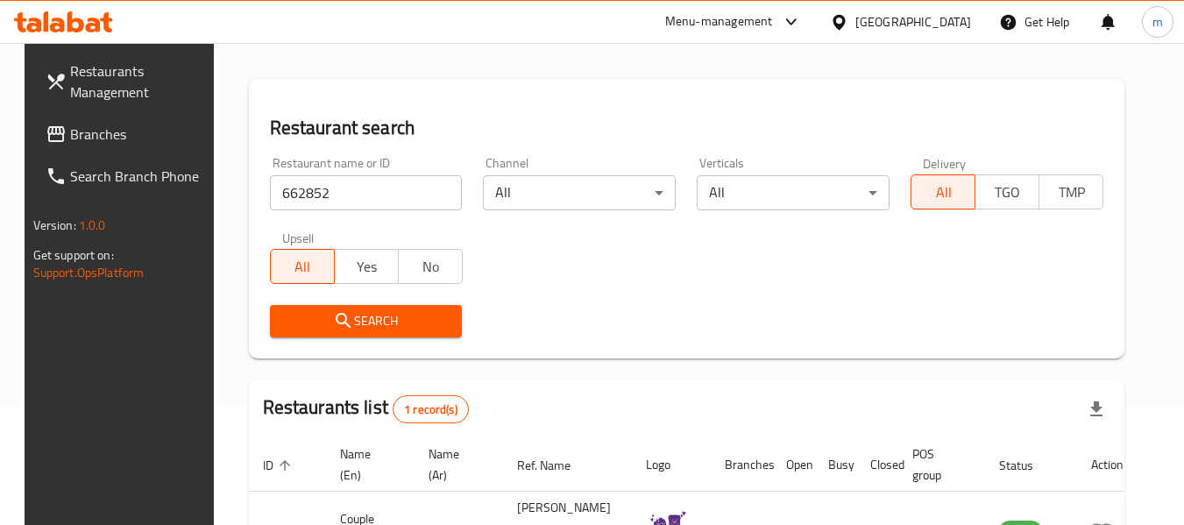
scroll to position [235, 0]
